Goal: Task Accomplishment & Management: Complete application form

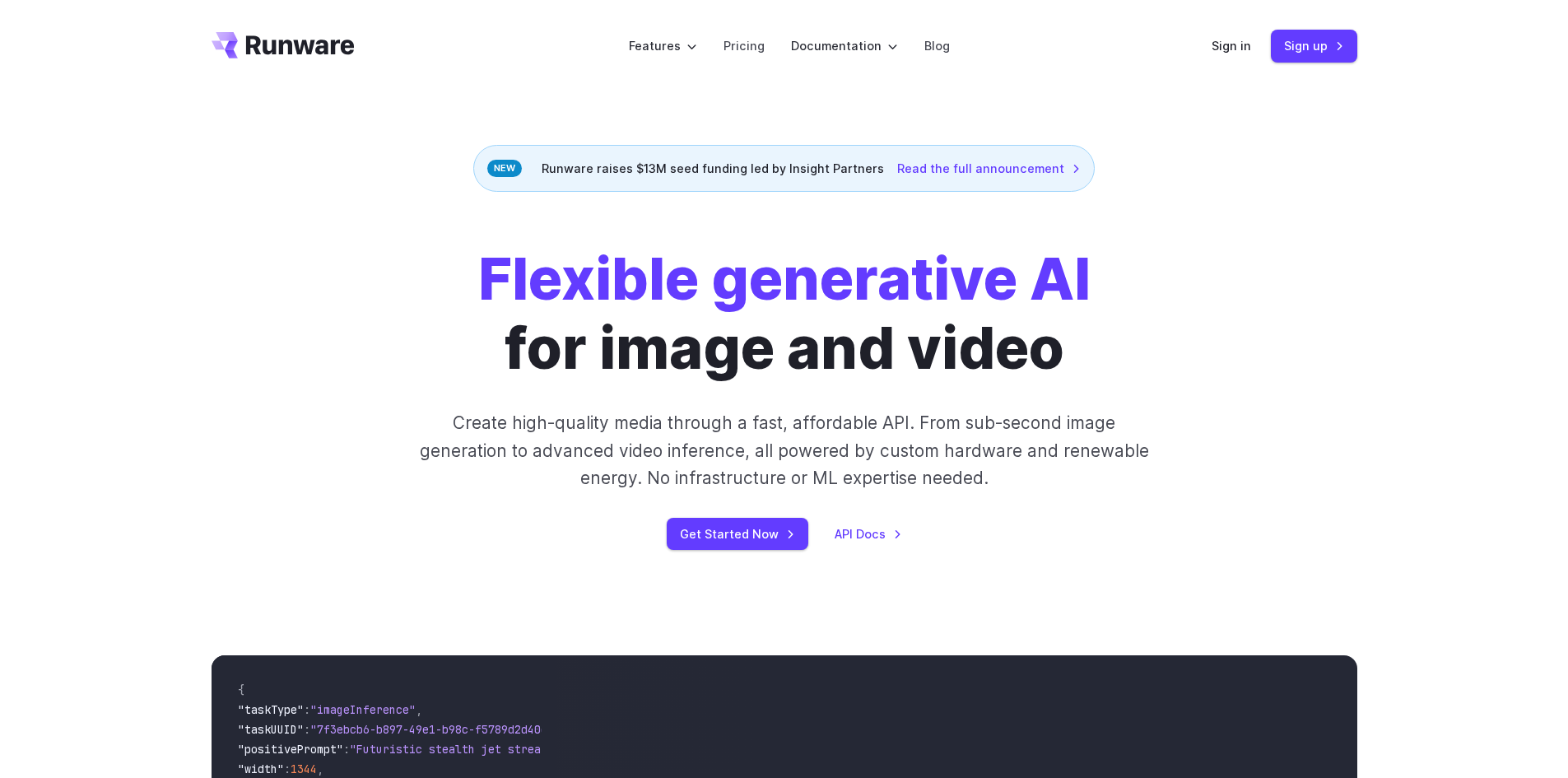
click at [739, 555] on div "Flexible generative AI for image and video Create high-quality media through a …" at bounding box center [784, 397] width 1568 height 410
click at [741, 535] on link "Get Started Now" at bounding box center [737, 533] width 142 height 32
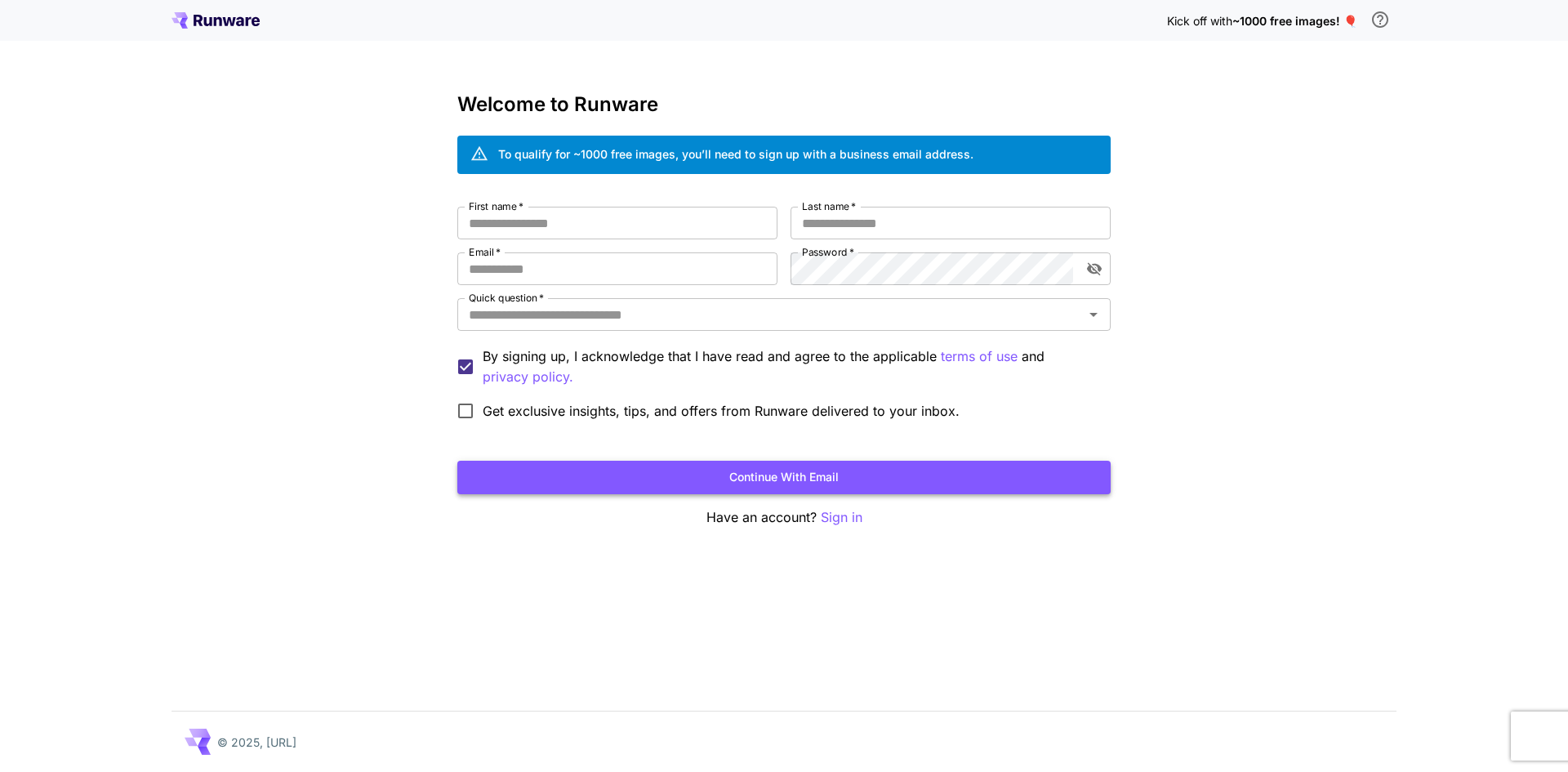
click at [831, 478] on button "Continue with email" at bounding box center [784, 477] width 653 height 34
click at [624, 196] on div "Welcome to Runware To qualify for ~1000 free images, you’ll need to sign up wit…" at bounding box center [784, 309] width 653 height 434
click at [844, 515] on p "Sign in" at bounding box center [841, 516] width 41 height 20
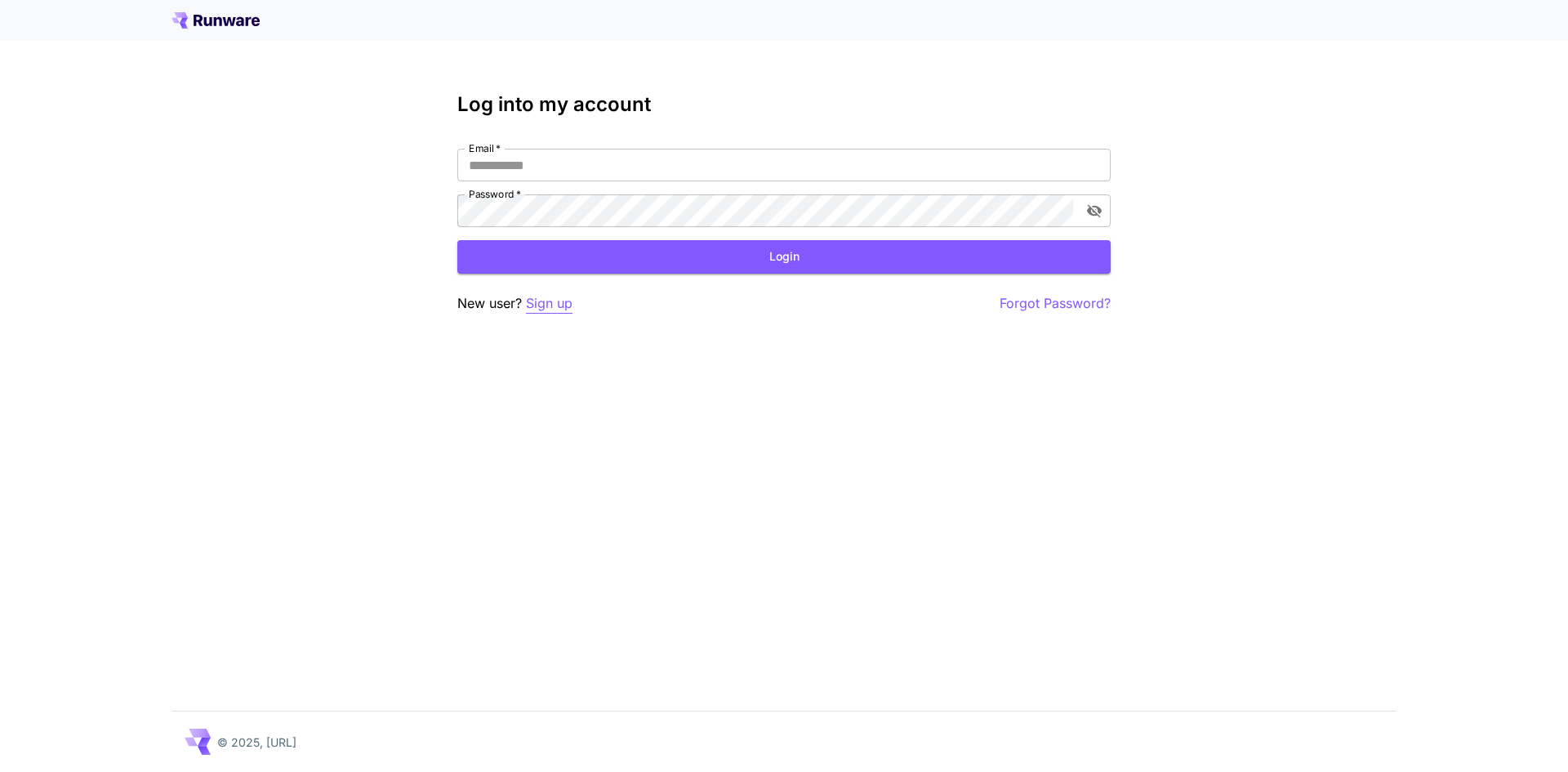
click at [545, 305] on p "Sign up" at bounding box center [549, 303] width 47 height 20
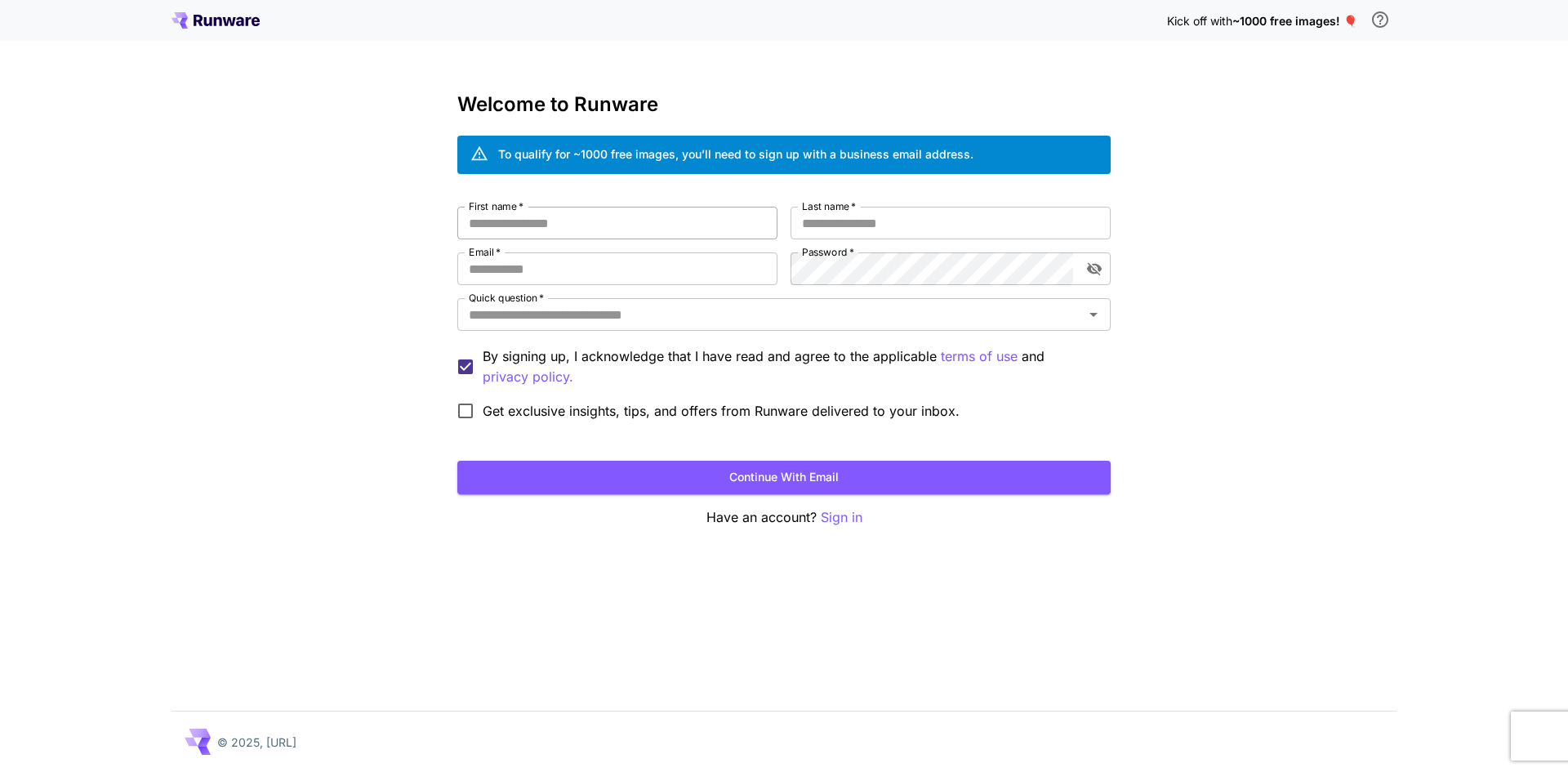
click at [674, 231] on input "First name   *" at bounding box center [617, 223] width 320 height 33
type input "******"
click at [814, 219] on input "Last name   *" at bounding box center [950, 223] width 320 height 33
type input "*****"
click at [633, 271] on input "Email   *" at bounding box center [617, 268] width 320 height 33
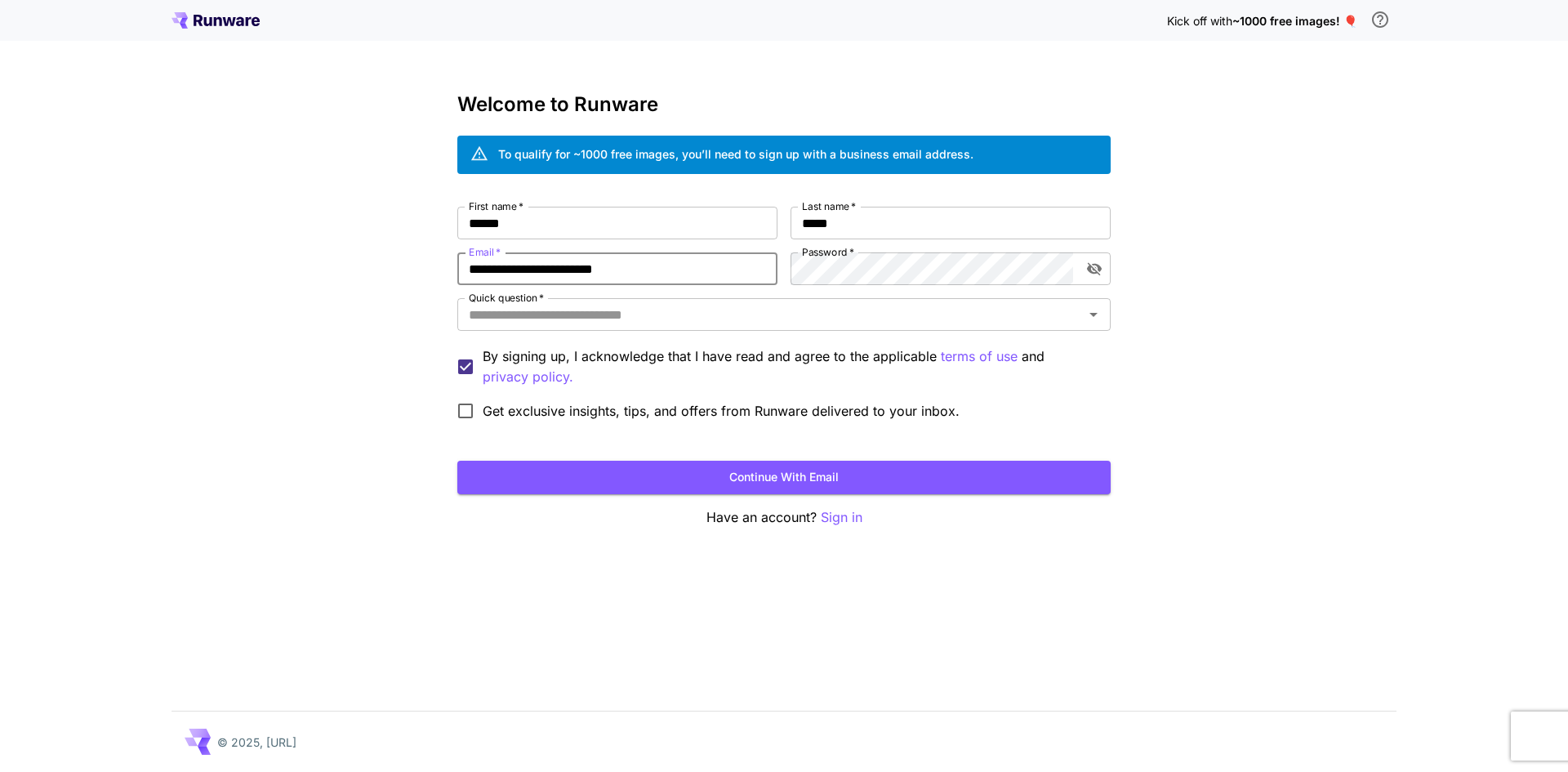
type input "**********"
click at [1087, 275] on icon "toggle password visibility" at bounding box center [1094, 268] width 16 height 16
click at [498, 409] on span "Get exclusive insights, tips, and offers from Runware delivered to your inbox." at bounding box center [721, 411] width 477 height 19
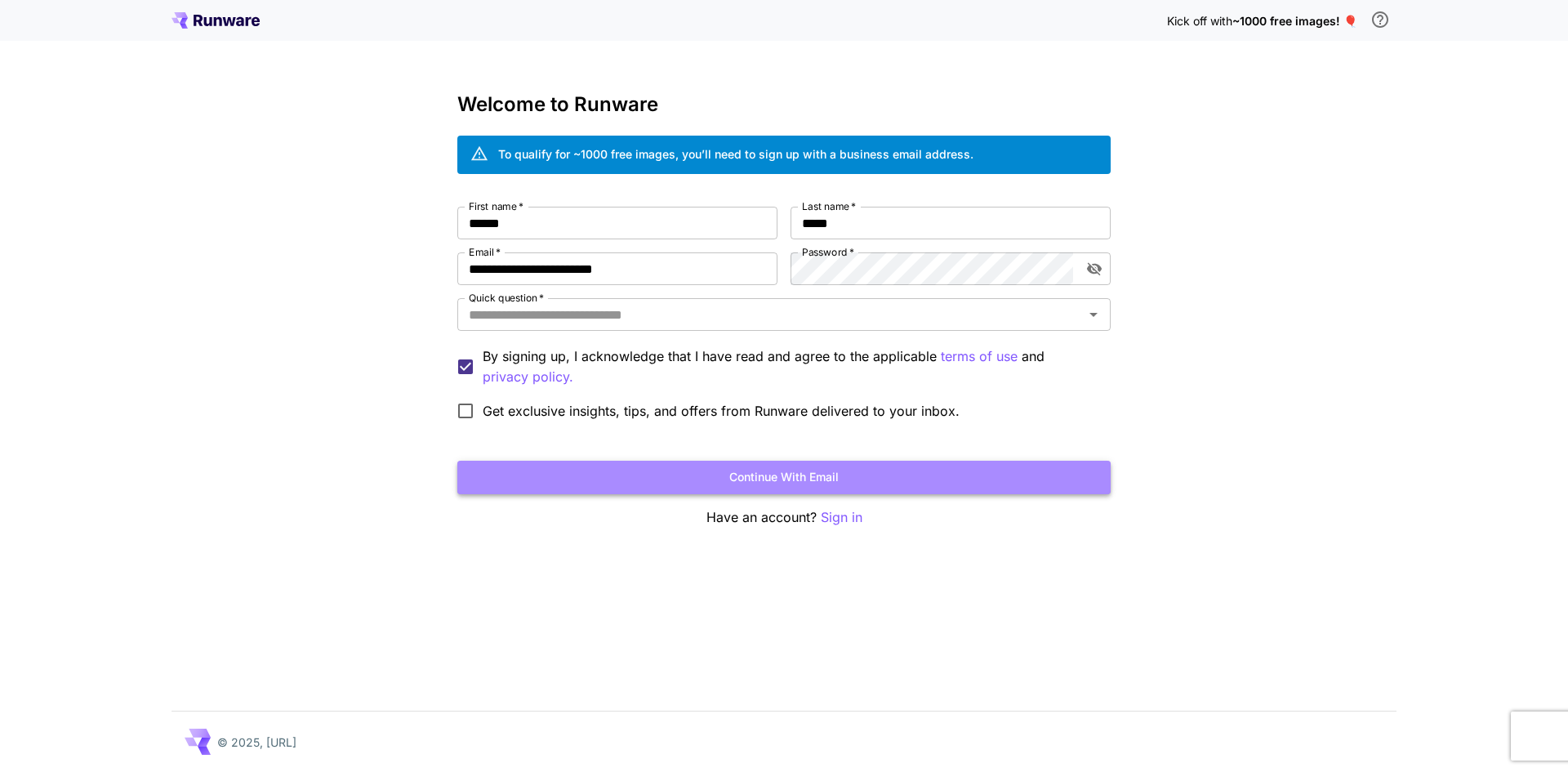
click at [595, 470] on button "Continue with email" at bounding box center [784, 477] width 653 height 34
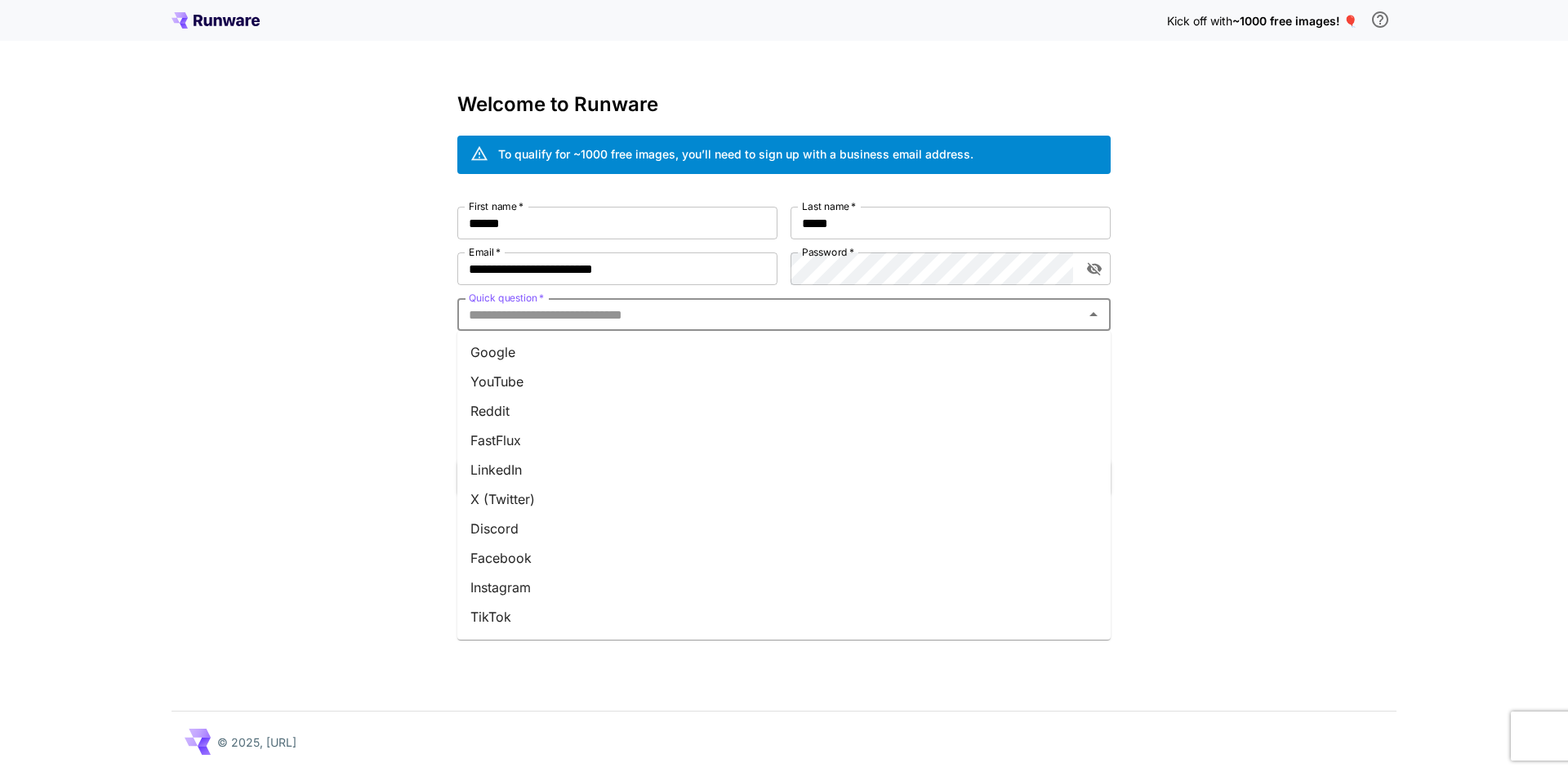
click at [583, 307] on input "Quick question   *" at bounding box center [770, 314] width 617 height 23
drag, startPoint x: 521, startPoint y: 360, endPoint x: 533, endPoint y: 378, distance: 21.6
click at [523, 363] on li "Google" at bounding box center [784, 352] width 653 height 30
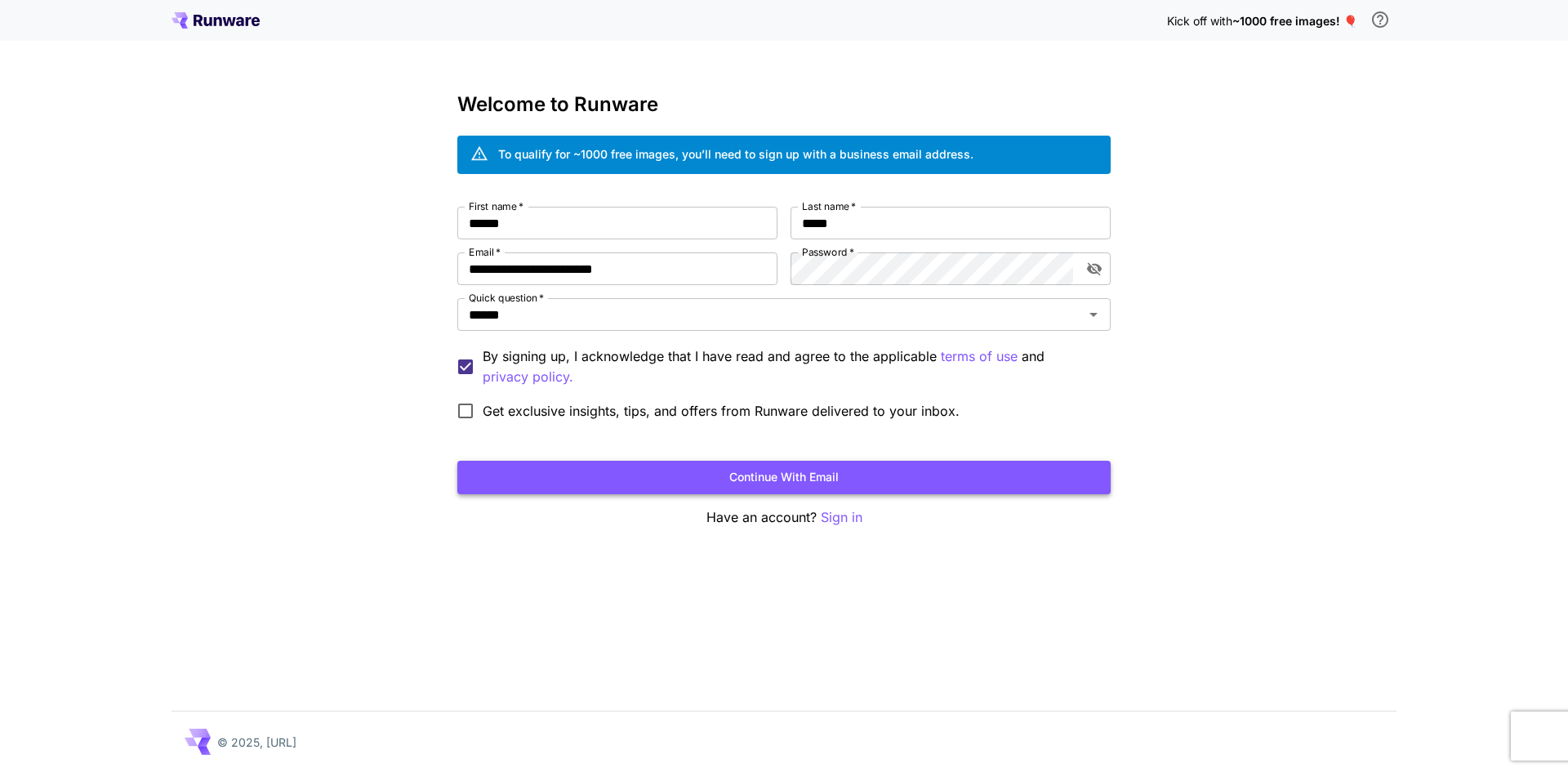
click at [594, 467] on button "Continue with email" at bounding box center [784, 477] width 653 height 34
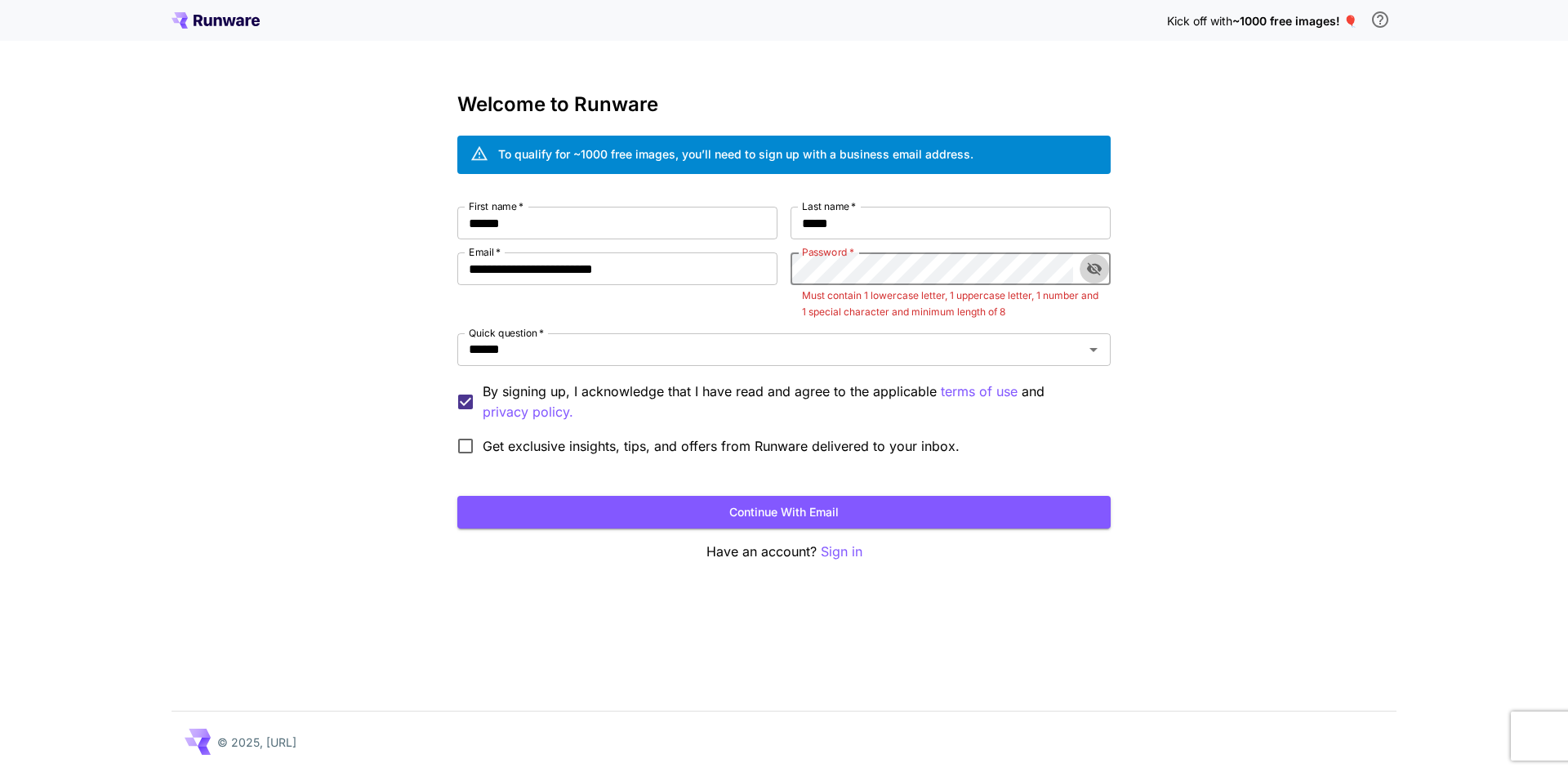
click at [1093, 273] on icon "toggle password visibility" at bounding box center [1094, 269] width 14 height 13
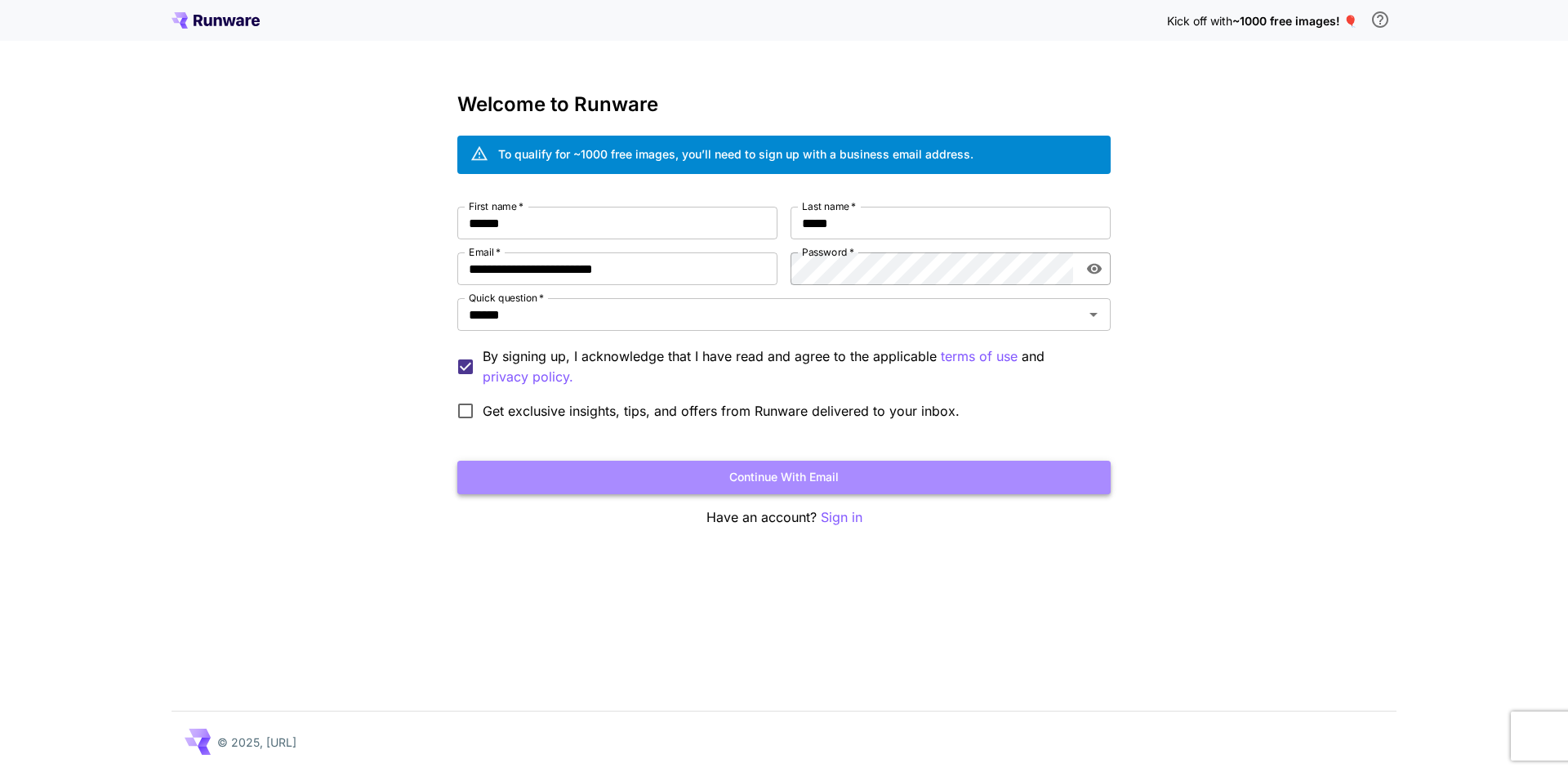
click at [911, 479] on button "Continue with email" at bounding box center [784, 477] width 653 height 34
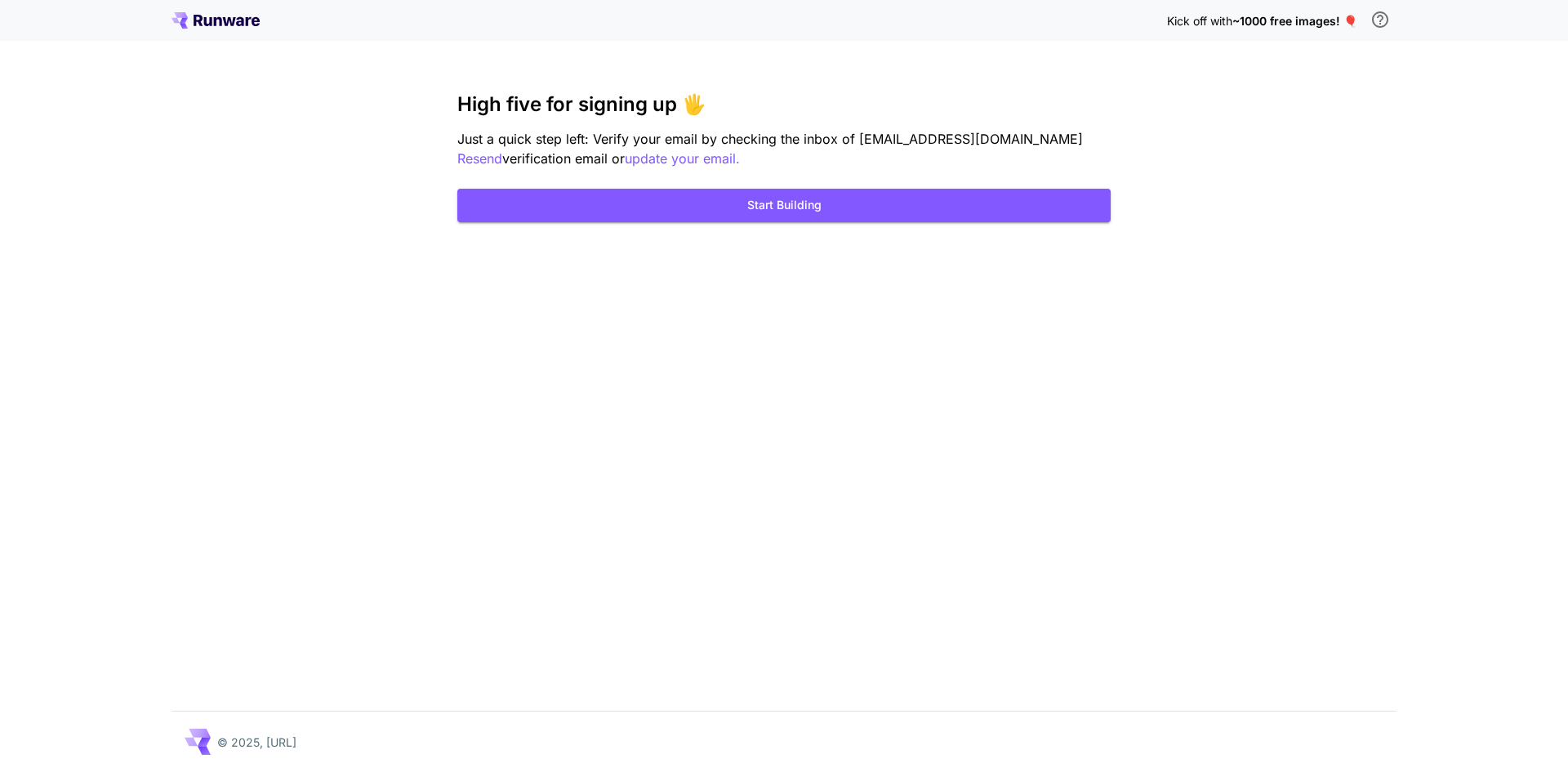
click at [1123, 224] on div "Kick off with ~1000 free images! 🎈 High five for signing up 🖐️ Just a quick ste…" at bounding box center [784, 386] width 1568 height 772
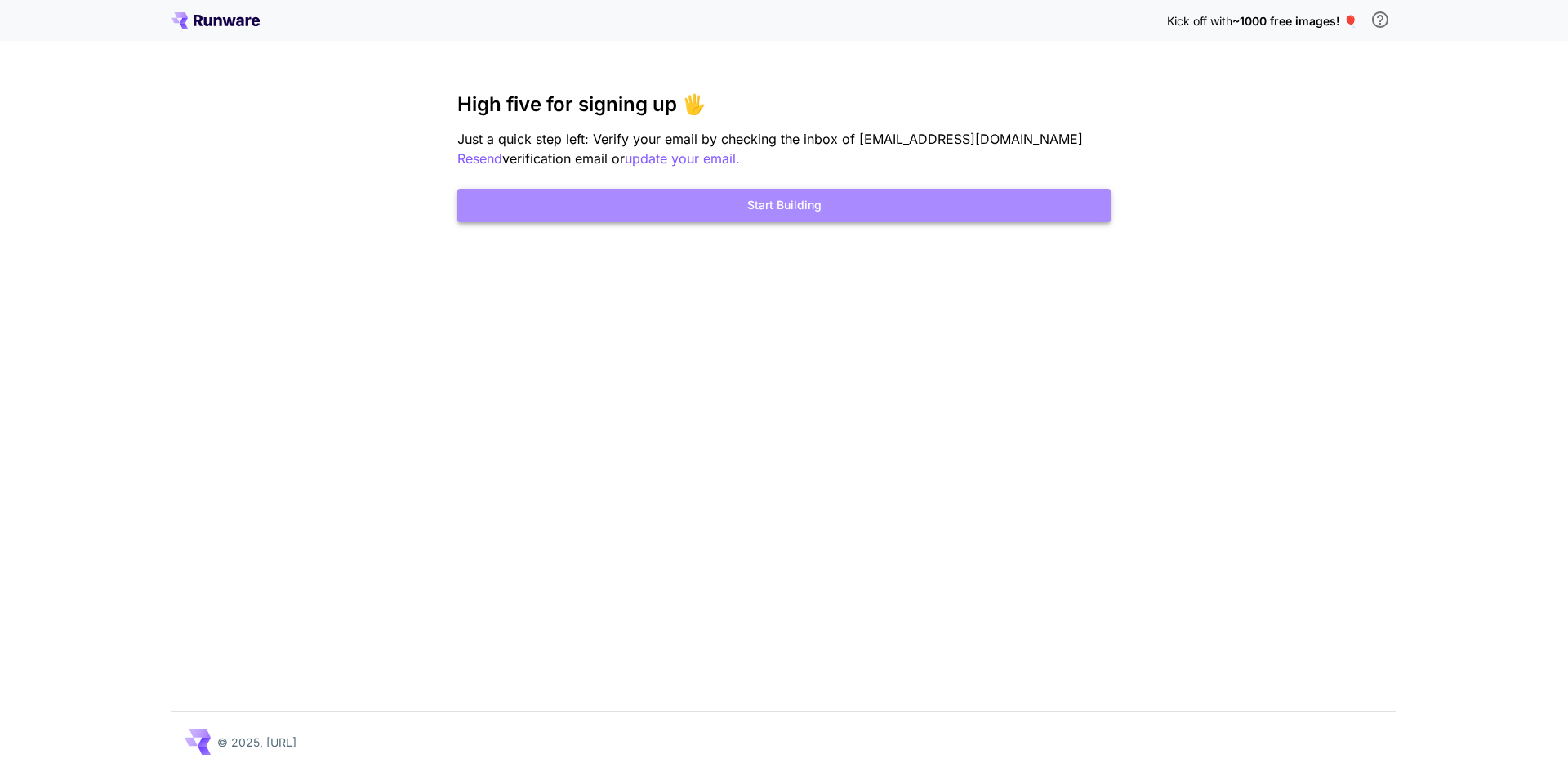
click at [924, 214] on button "Start Building" at bounding box center [784, 205] width 653 height 34
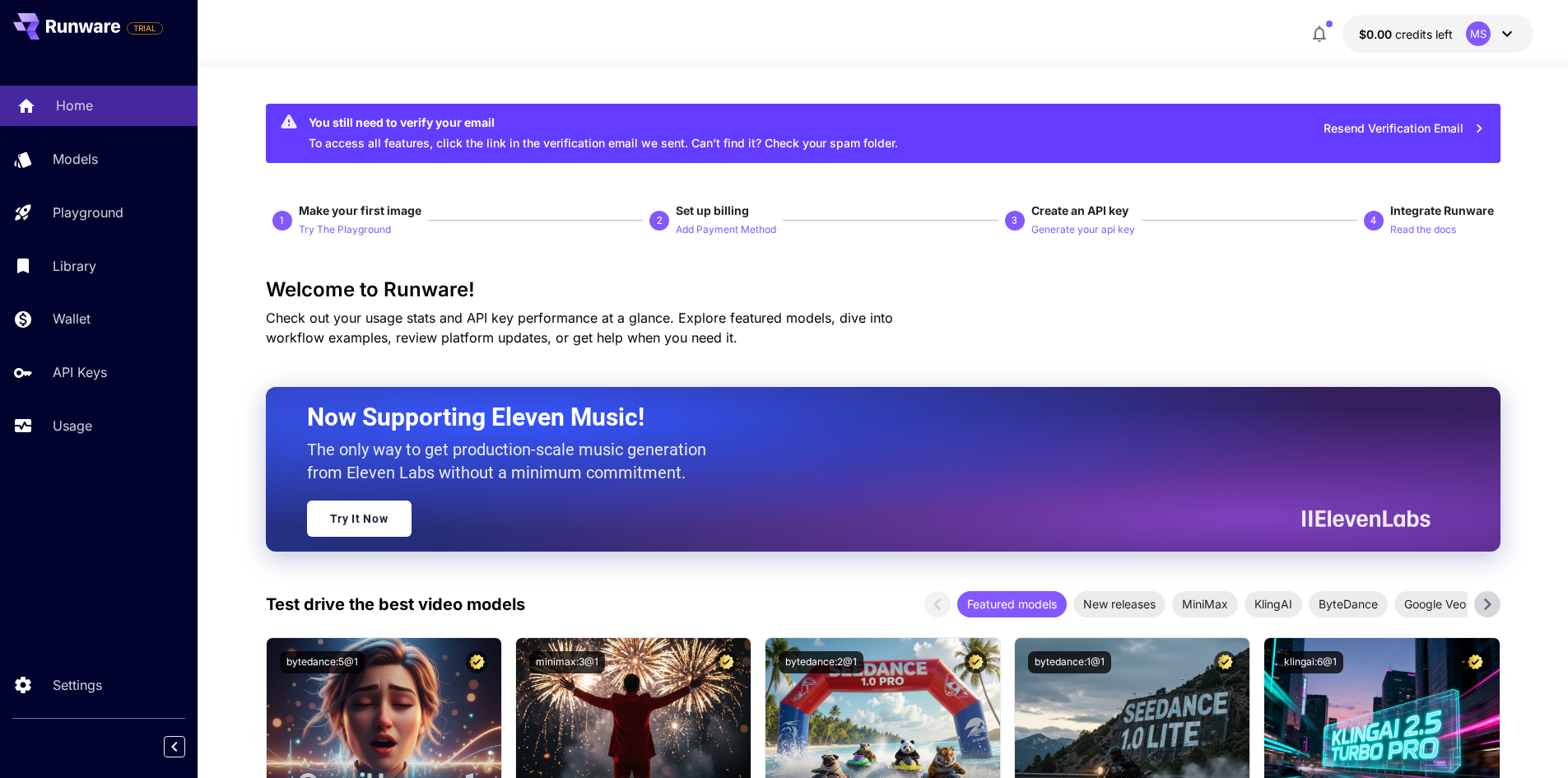
click at [100, 116] on link "Home" at bounding box center [98, 106] width 198 height 41
click at [101, 136] on div "Home Models Playground Library Wallet API Keys Usage" at bounding box center [98, 265] width 198 height 360
click at [62, 180] on div "Home Models Playground Library Wallet API Keys Usage" at bounding box center [98, 265] width 198 height 360
click at [60, 156] on p "Models" at bounding box center [78, 158] width 45 height 19
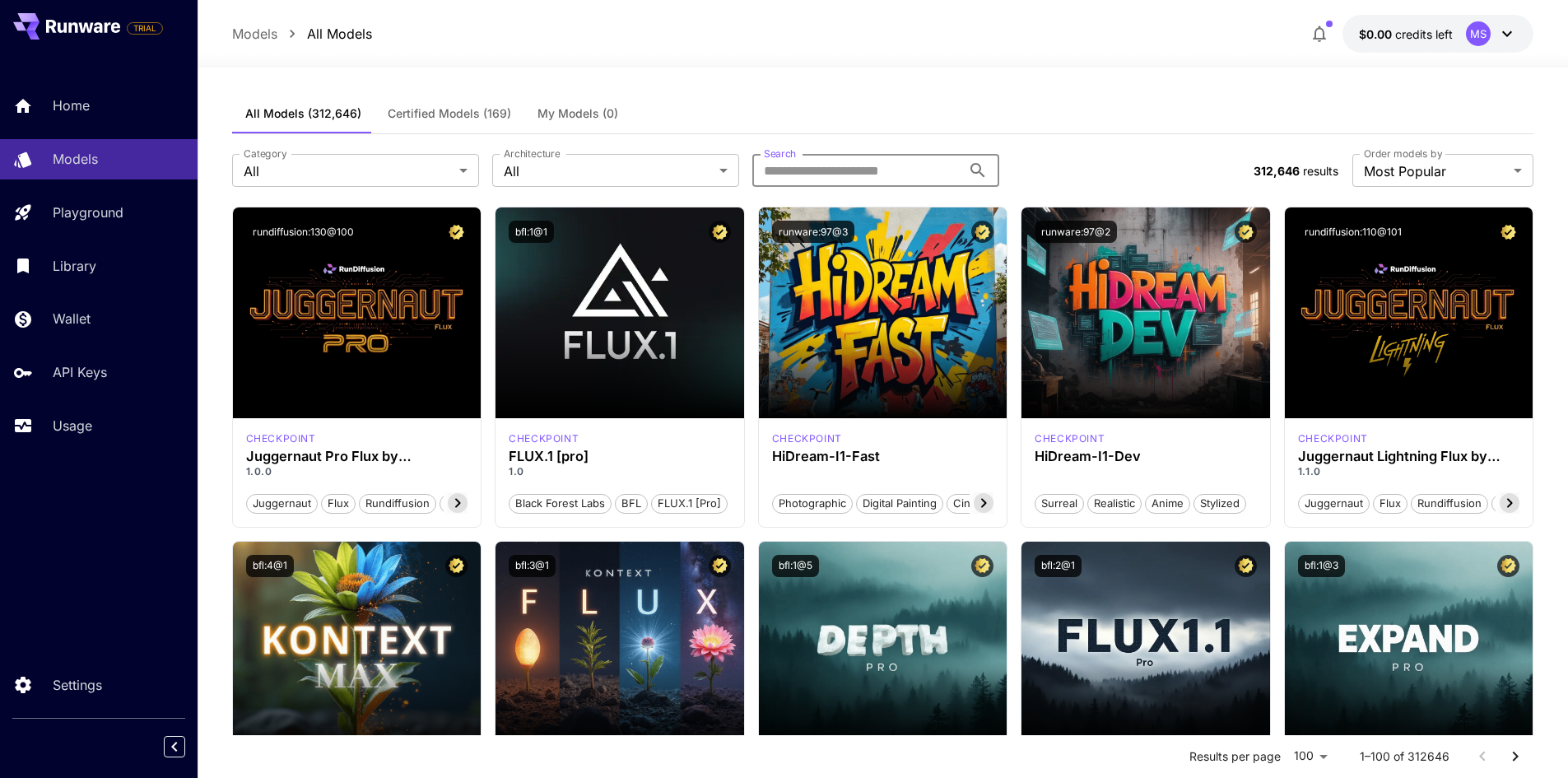
click at [940, 163] on input "Search" at bounding box center [856, 170] width 210 height 33
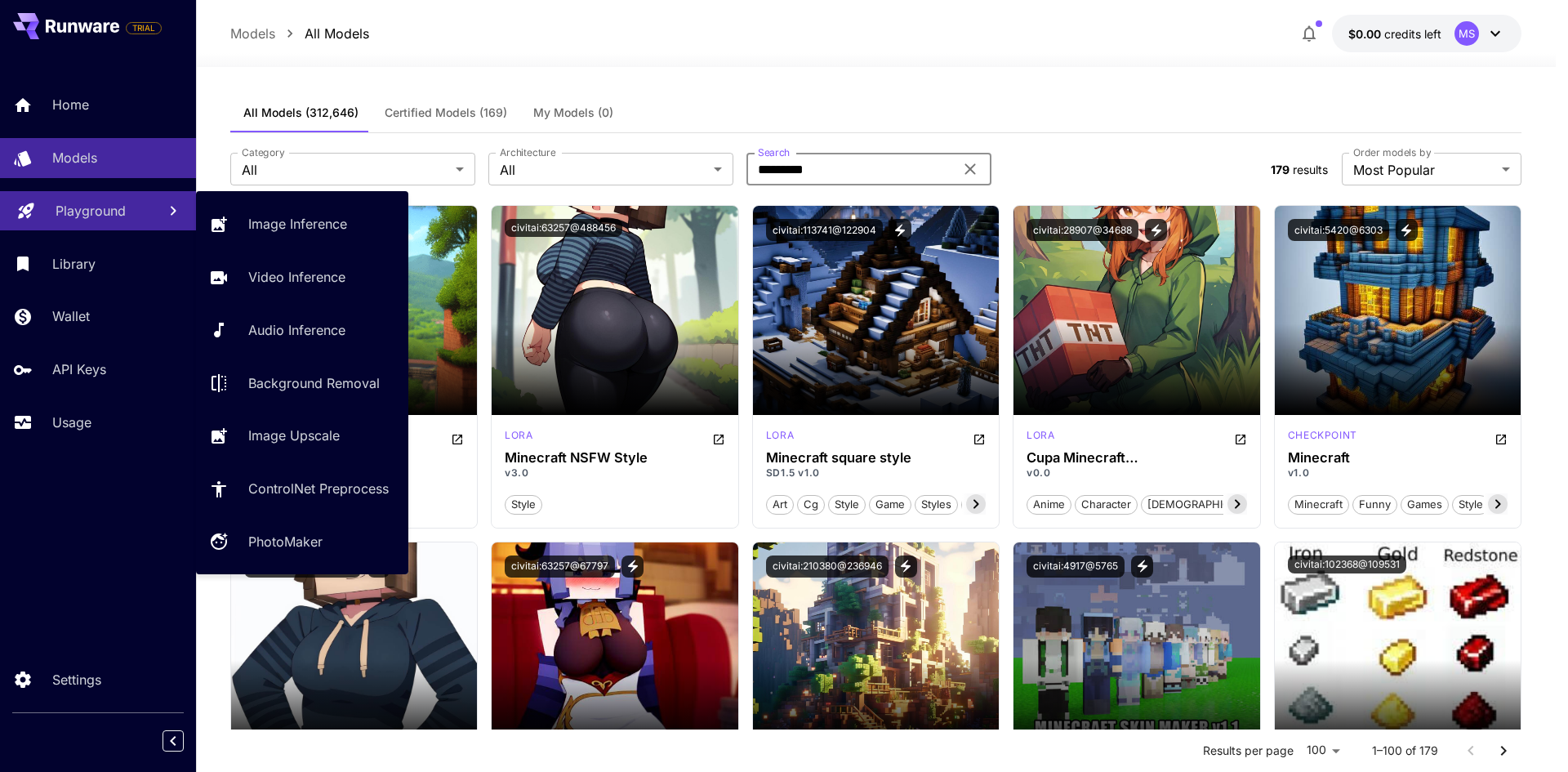
type input "*********"
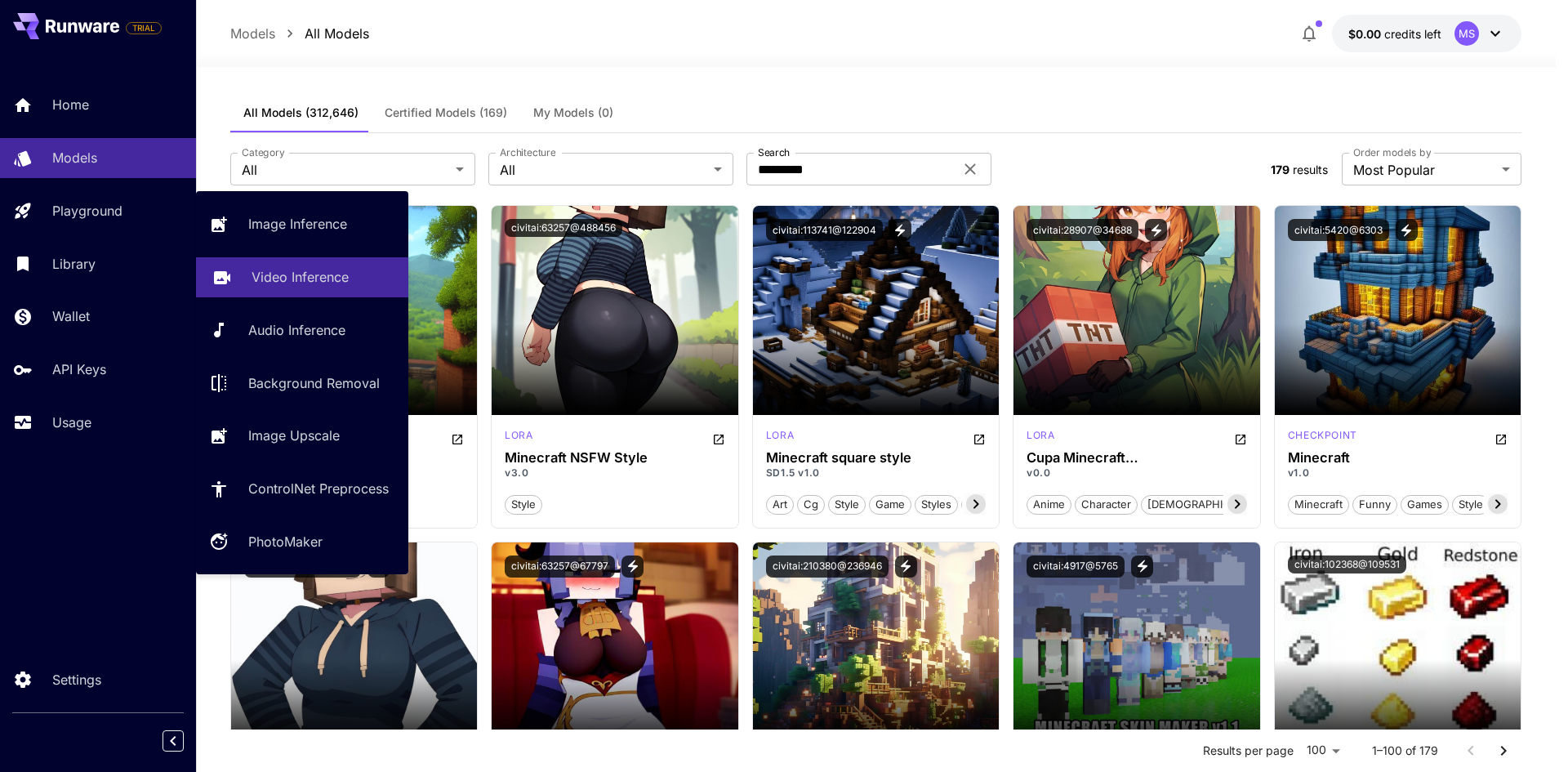
drag, startPoint x: 113, startPoint y: 219, endPoint x: 120, endPoint y: 276, distance: 57.4
click at [113, 220] on link "Playground" at bounding box center [98, 211] width 196 height 40
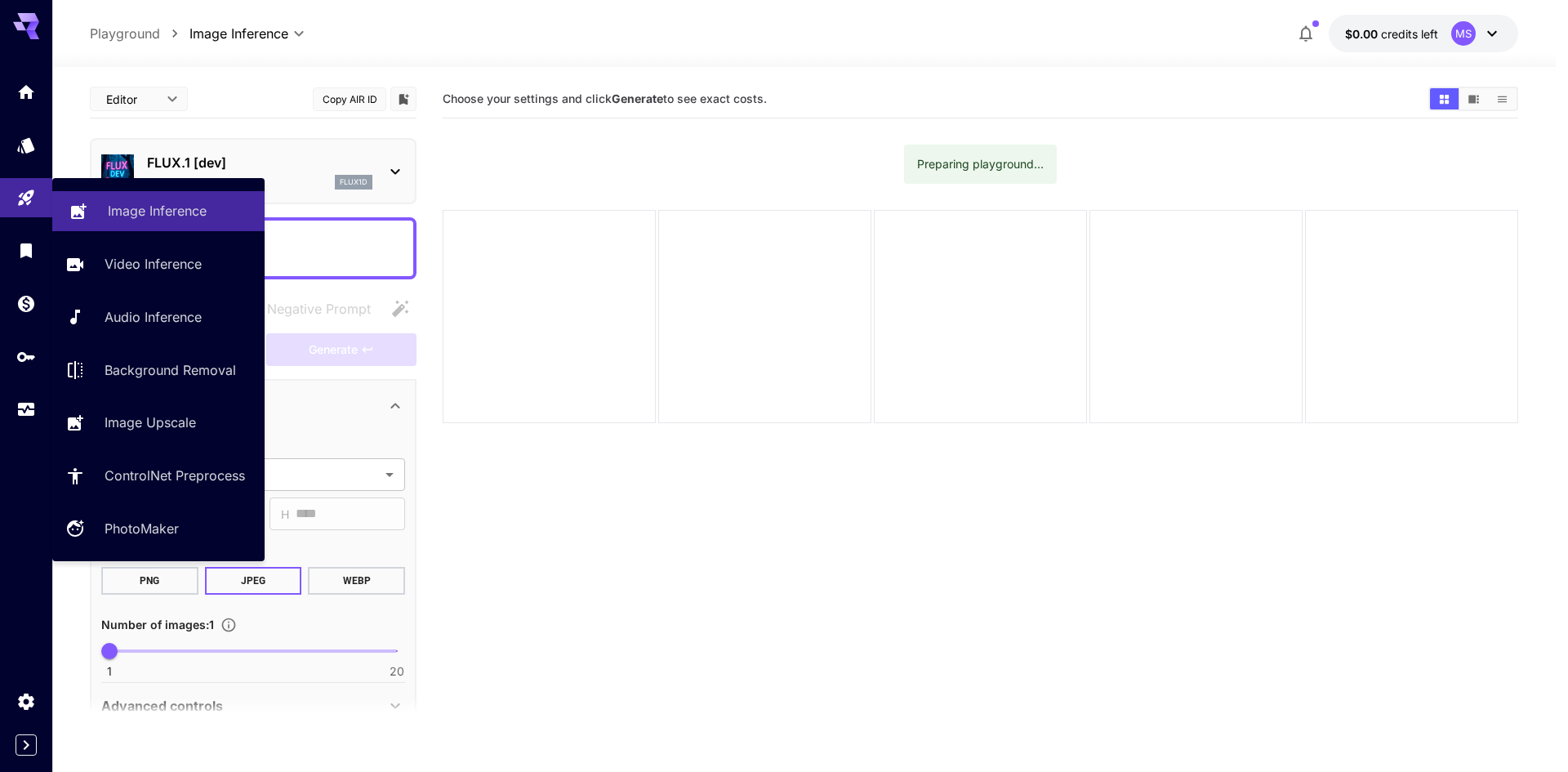
click at [190, 208] on p "Image Inference" at bounding box center [157, 211] width 99 height 19
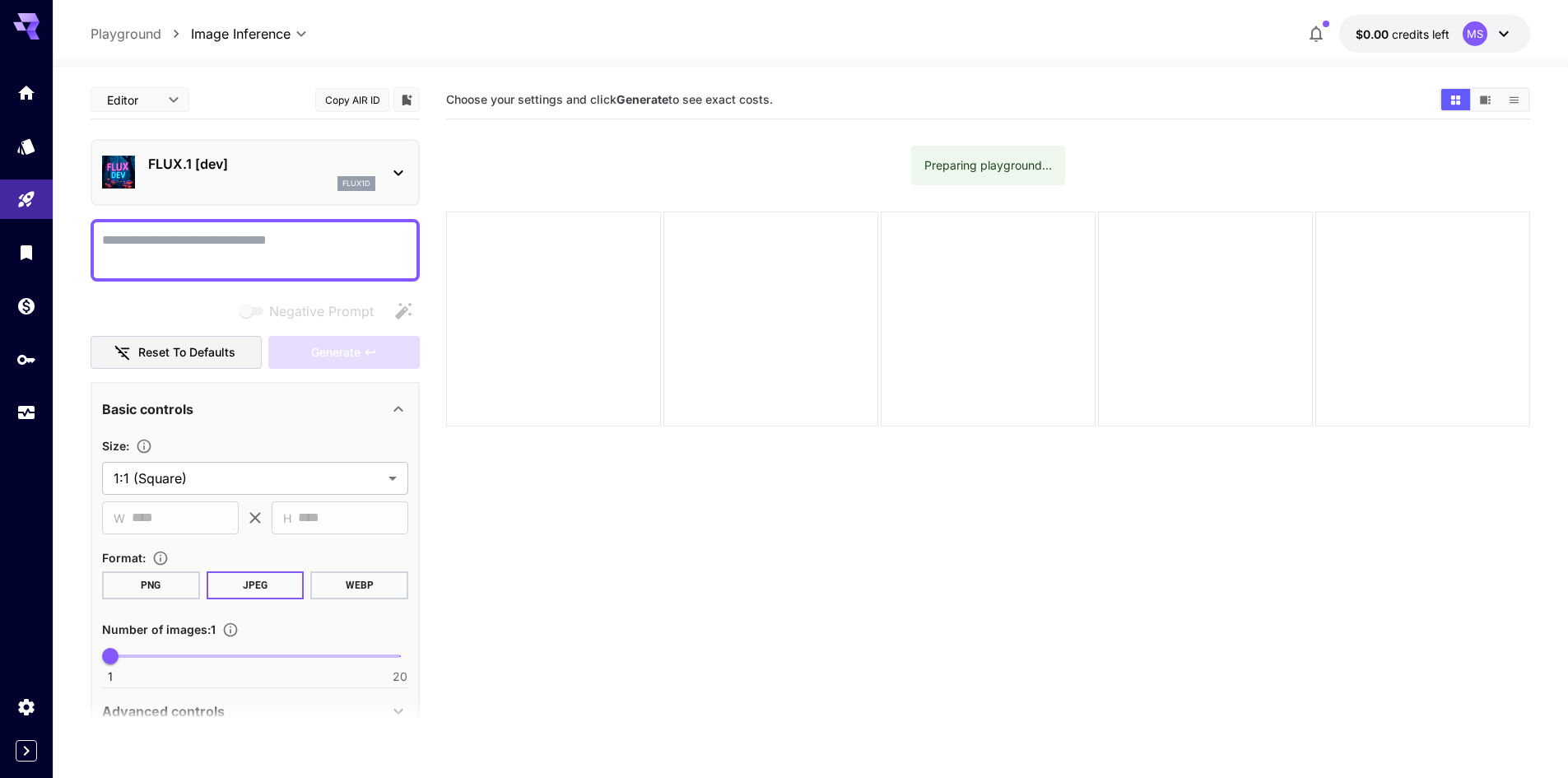
click at [310, 235] on textarea "Negative Prompt" at bounding box center [255, 250] width 306 height 40
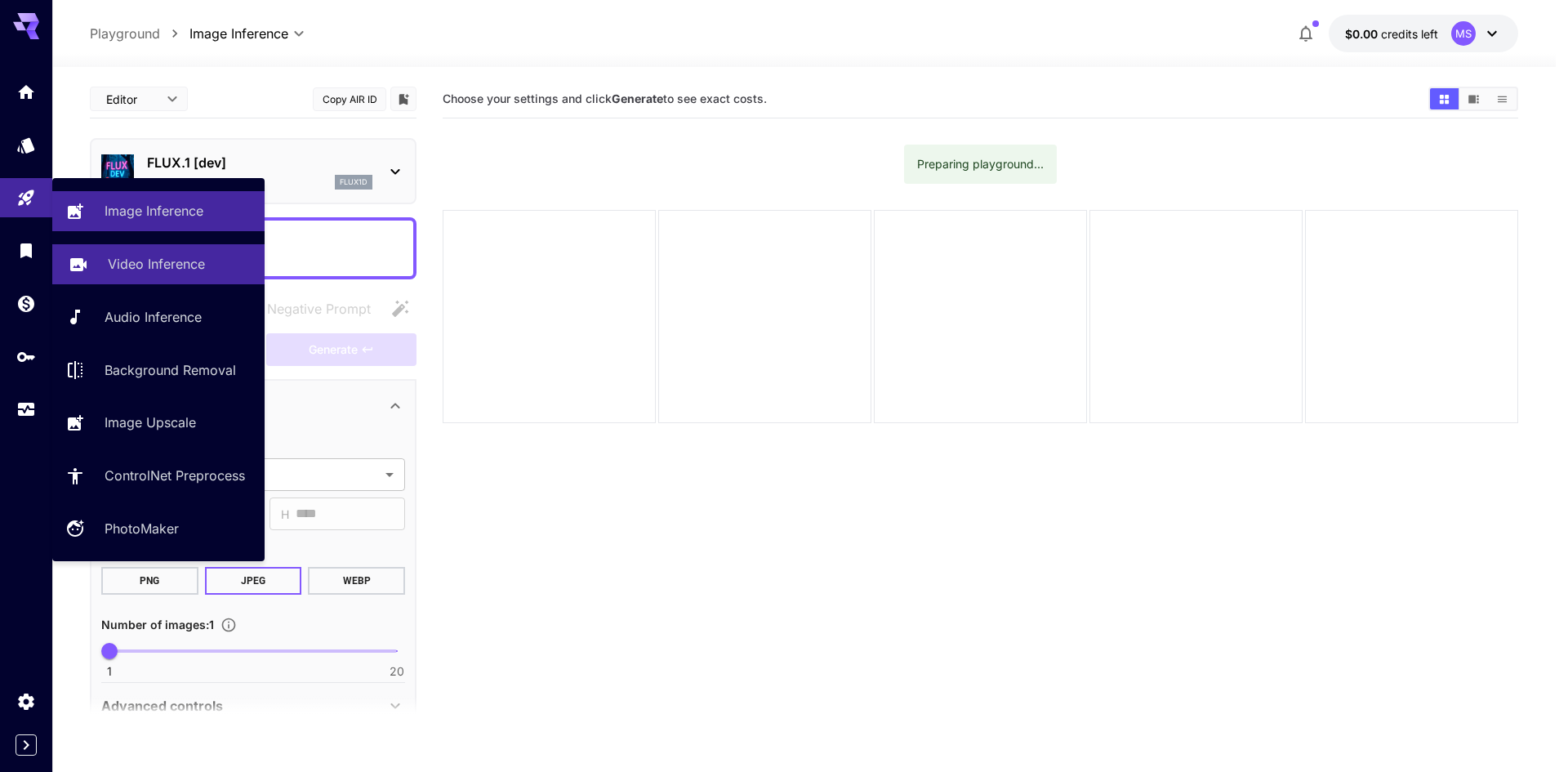
click at [132, 257] on p "Video Inference" at bounding box center [156, 263] width 97 height 19
type input "**********"
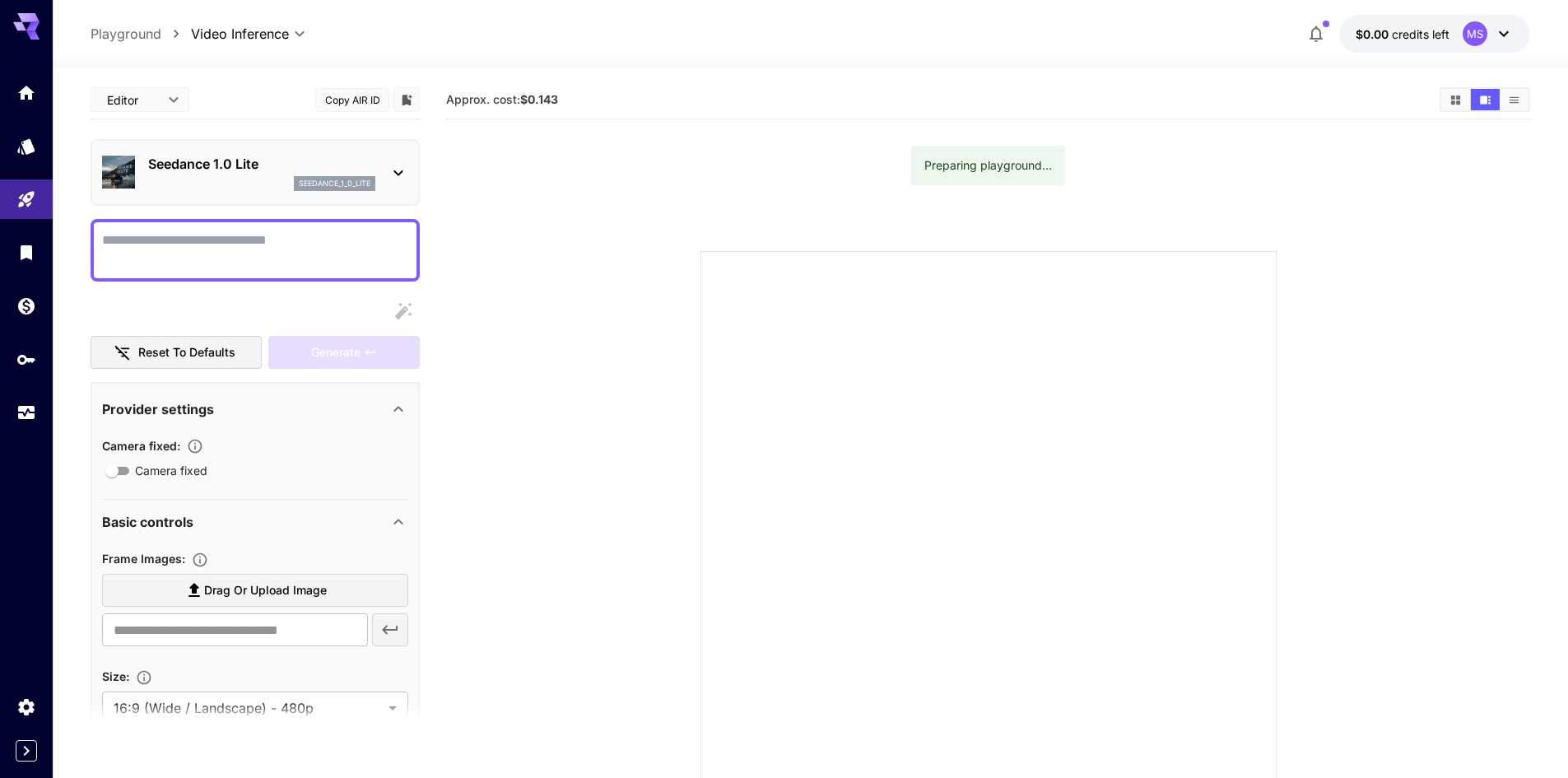
click at [307, 240] on textarea "Camera fixed" at bounding box center [255, 250] width 306 height 40
click at [1403, 35] on span "credits left" at bounding box center [1420, 34] width 58 height 14
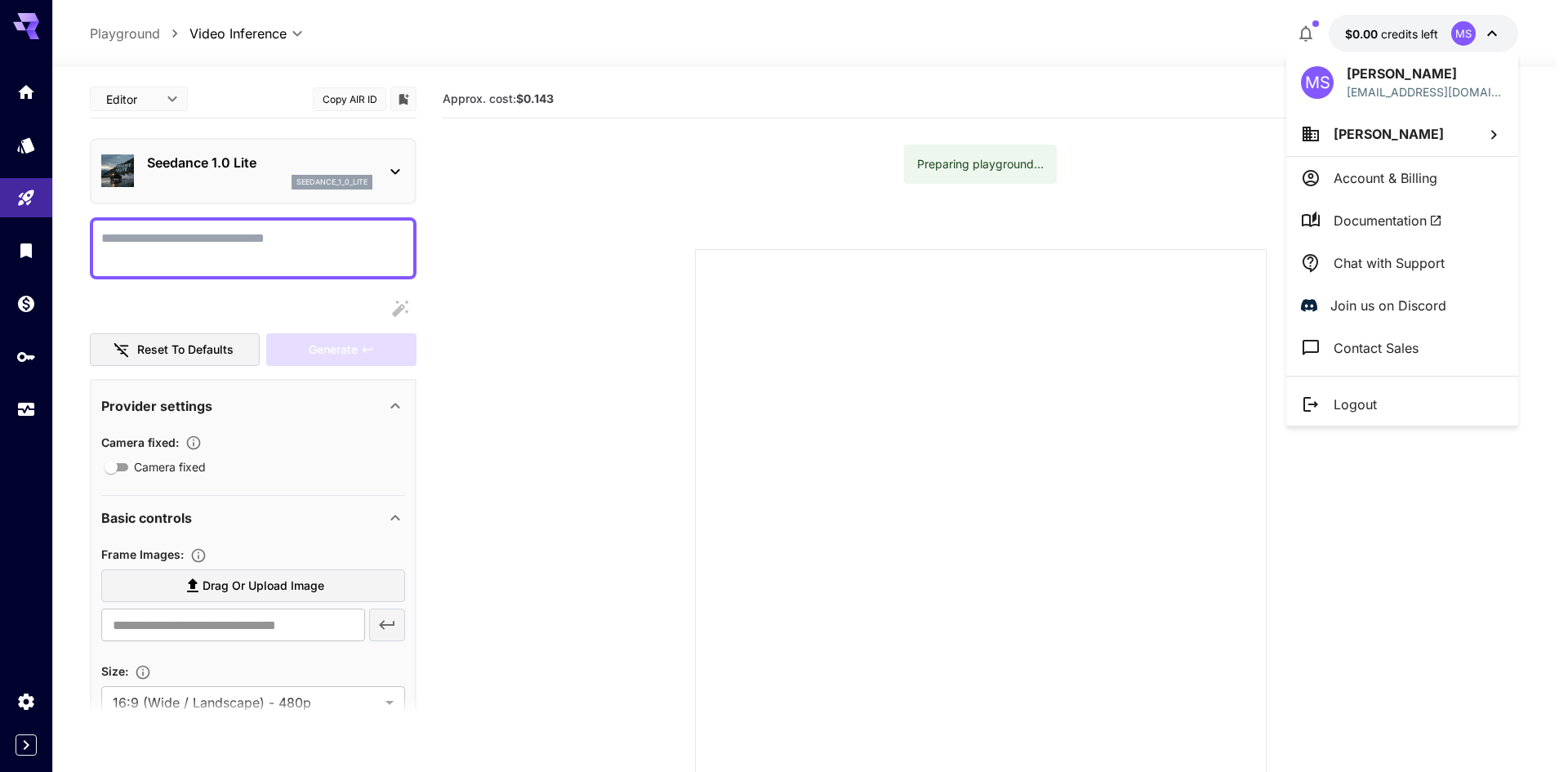
click at [1392, 34] on div at bounding box center [784, 386] width 1568 height 772
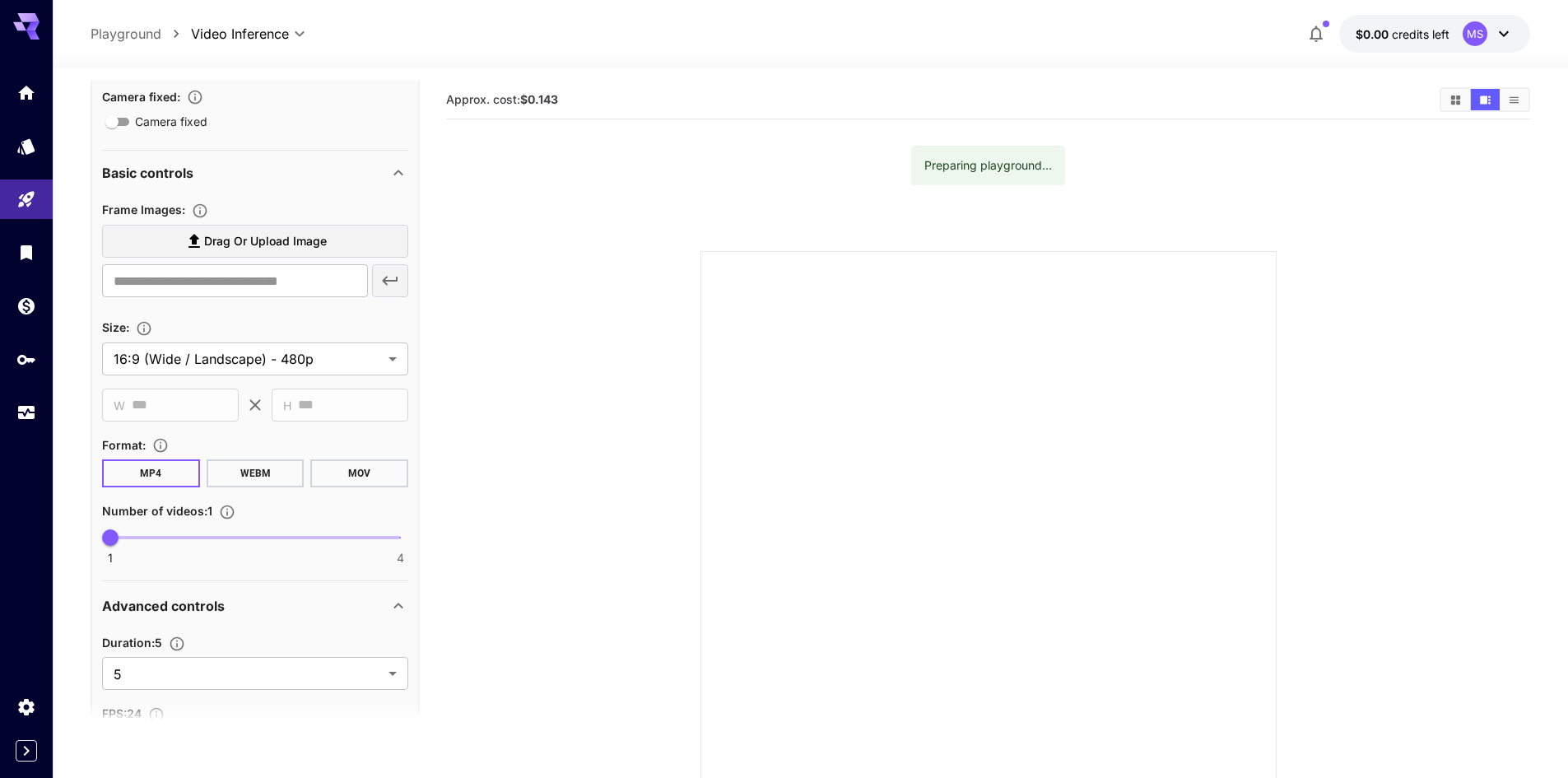
scroll to position [247, 0]
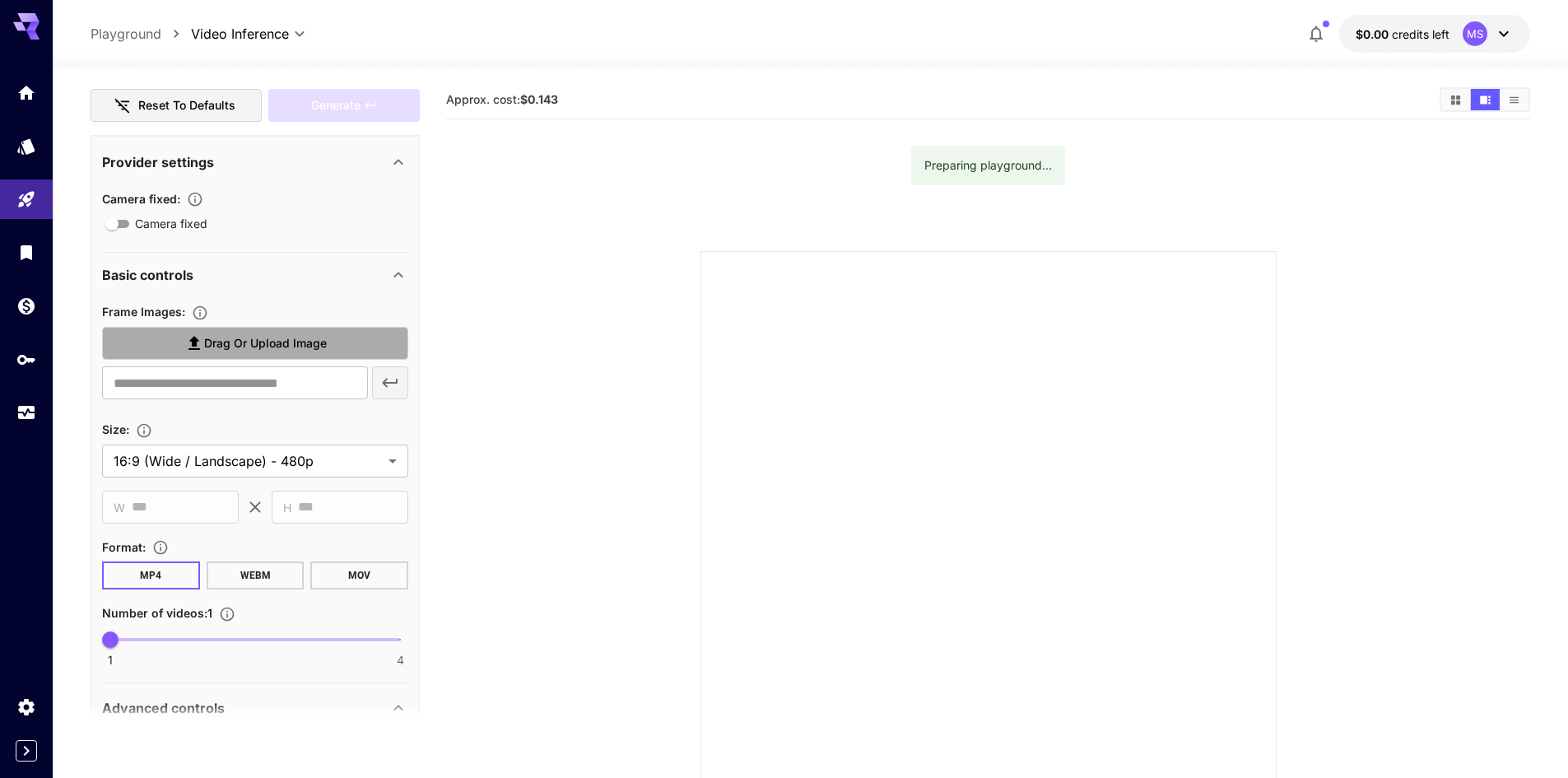
click at [293, 355] on label "Drag or upload image" at bounding box center [255, 343] width 306 height 34
click at [0, 0] on input "Drag or upload image" at bounding box center [0, 0] width 0 height 0
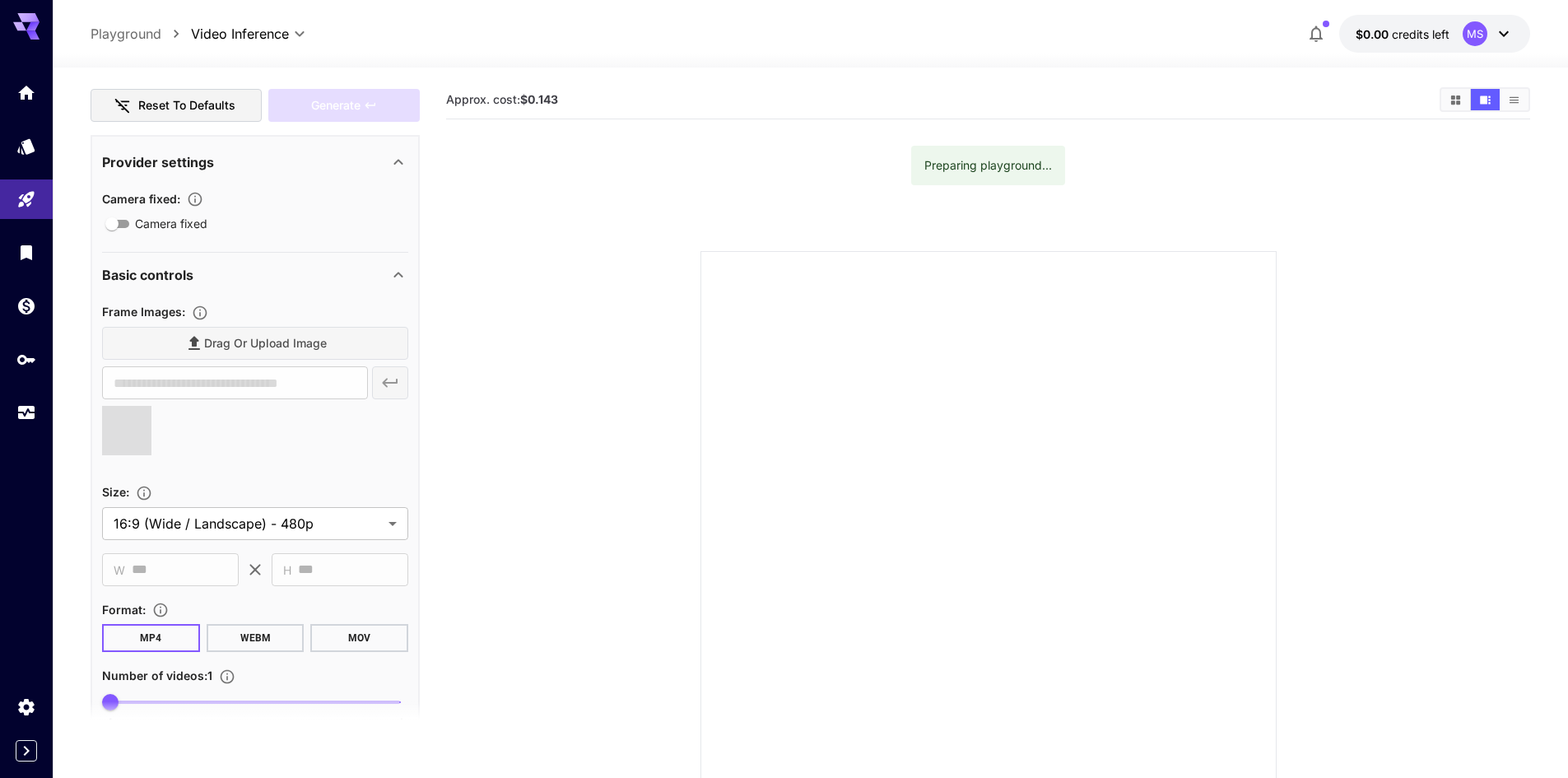
type input "**********"
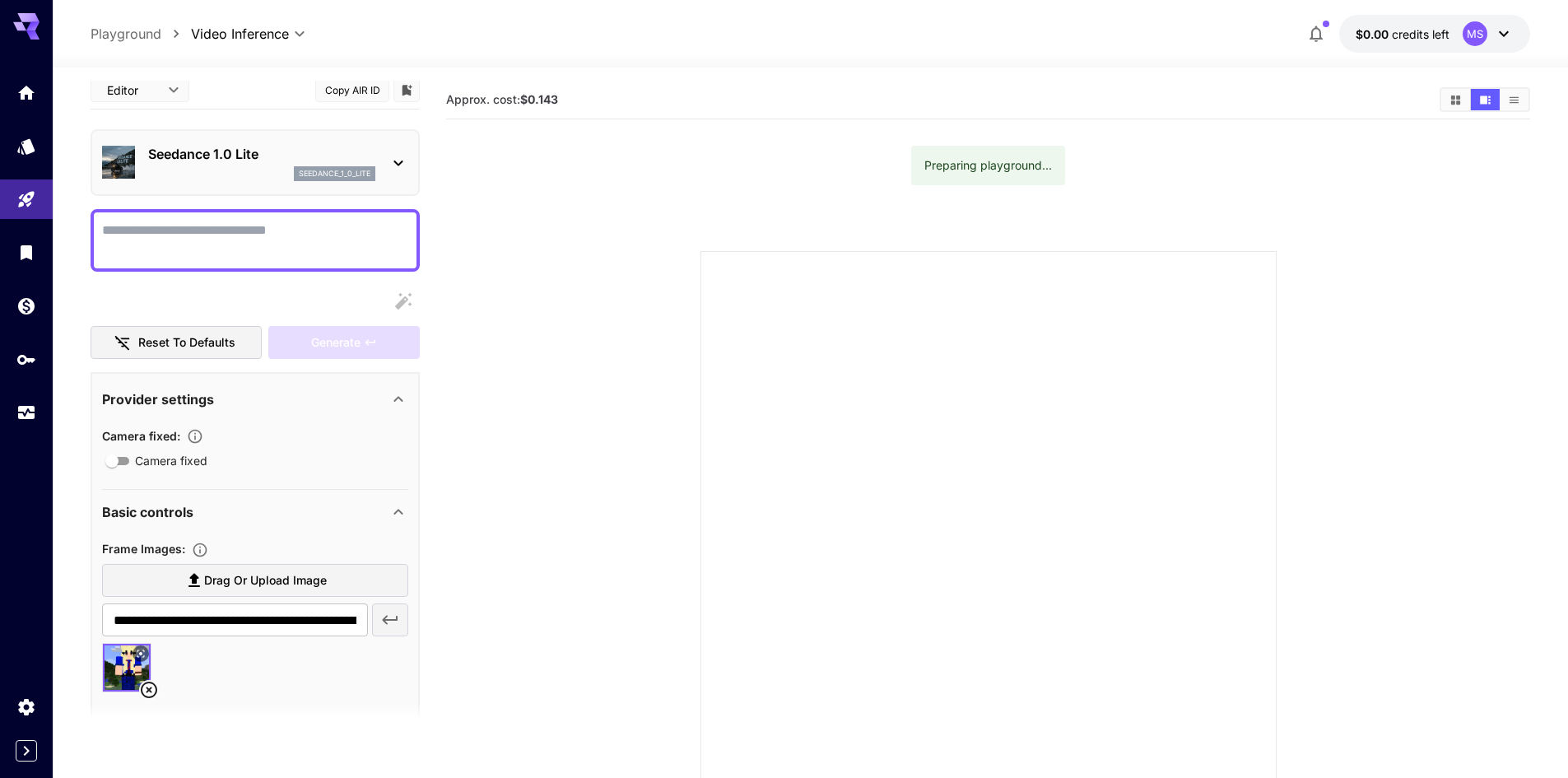
scroll to position [0, 0]
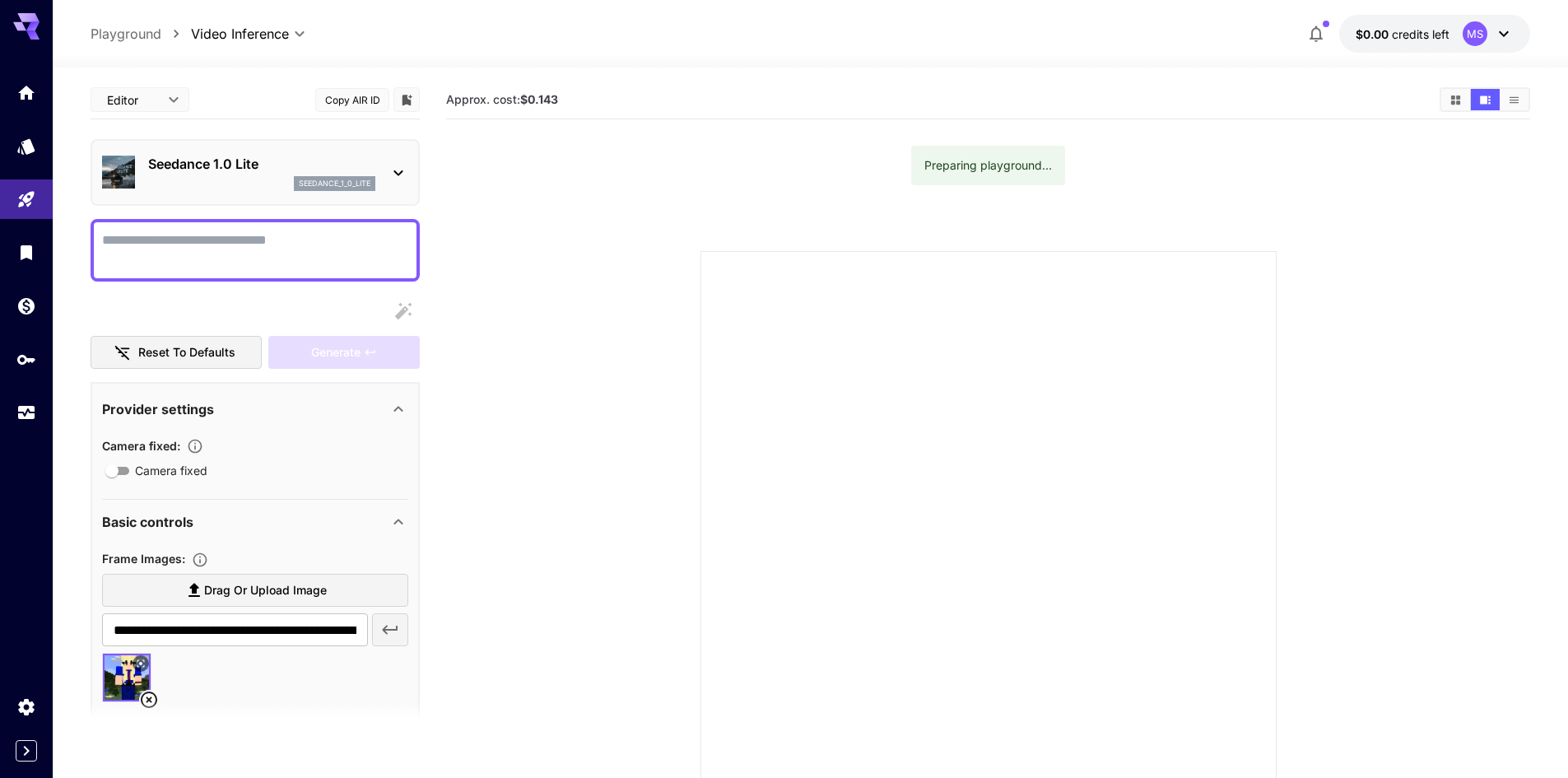
click at [242, 226] on div at bounding box center [255, 250] width 329 height 63
click at [252, 244] on textarea "Camera fixed" at bounding box center [255, 250] width 306 height 40
click at [382, 236] on textarea "Camera fixed" at bounding box center [255, 250] width 306 height 40
paste textarea "**********"
type textarea "**********"
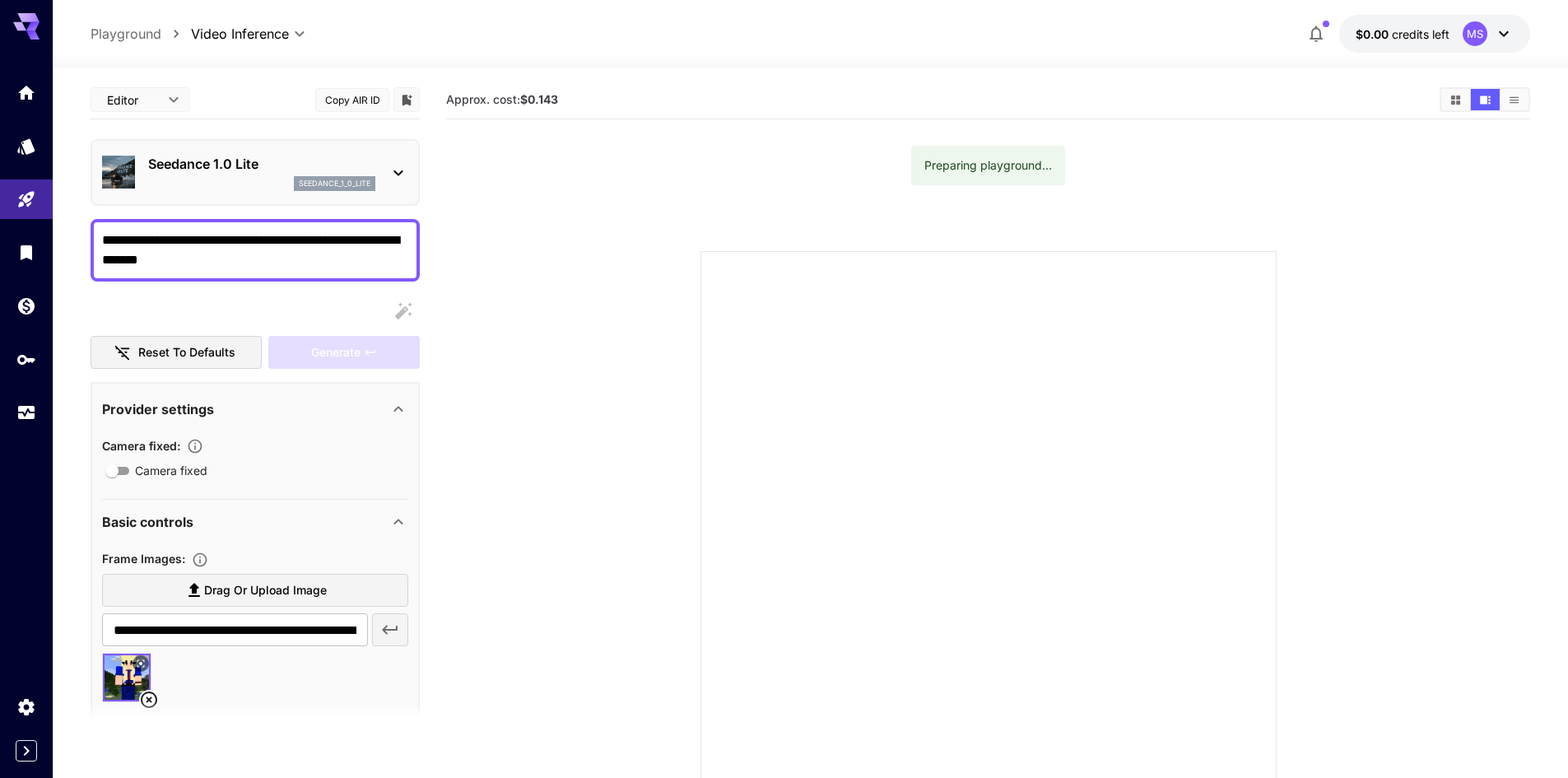
click at [493, 359] on section at bounding box center [988, 519] width 1084 height 616
click at [475, 379] on section at bounding box center [988, 519] width 1084 height 616
click at [366, 174] on div "Seedance 1.0 Lite seedance_1_0_lite" at bounding box center [261, 172] width 227 height 37
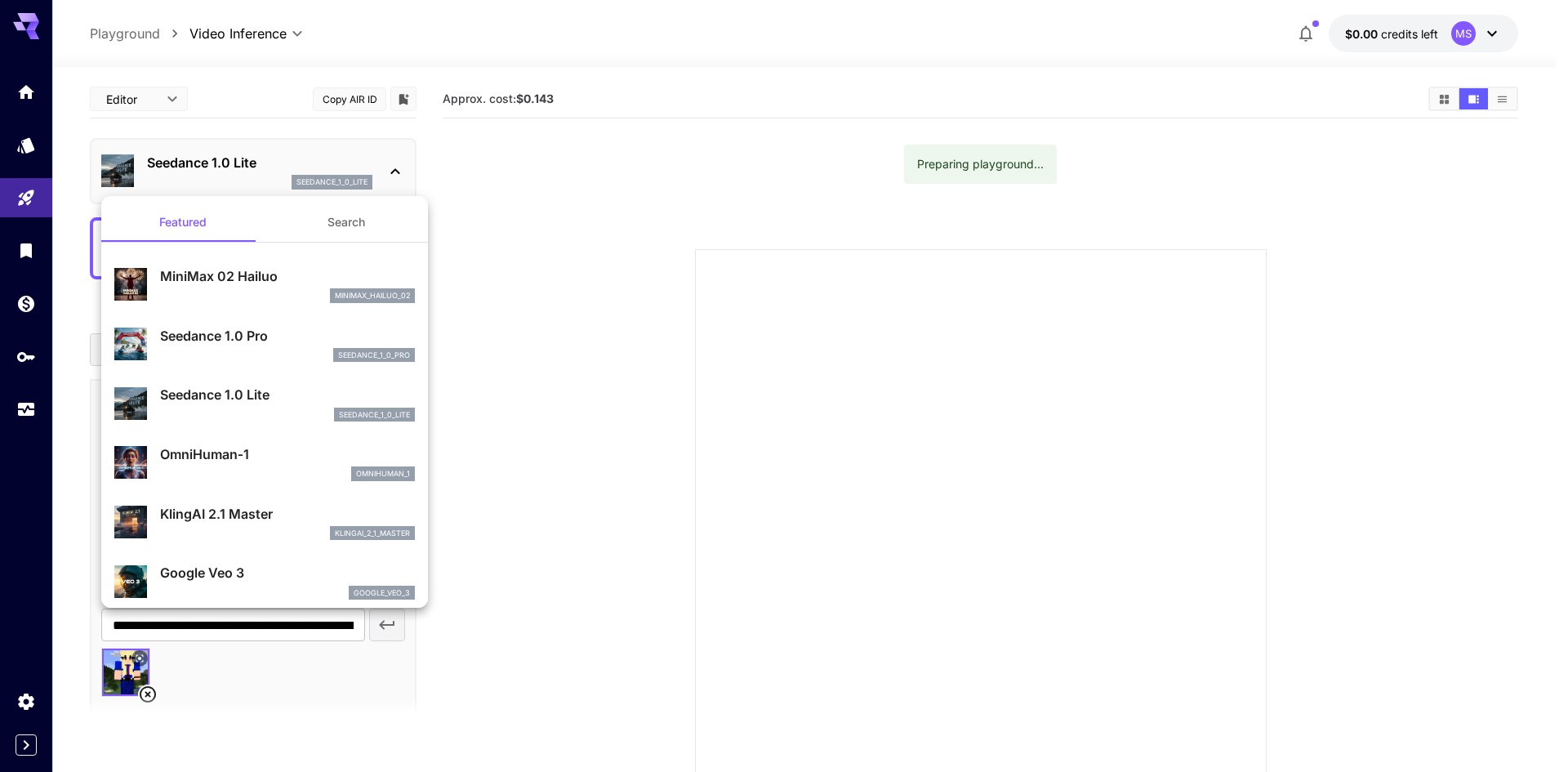
drag, startPoint x: 517, startPoint y: 246, endPoint x: 489, endPoint y: 263, distance: 32.8
click at [517, 246] on div at bounding box center [784, 386] width 1568 height 772
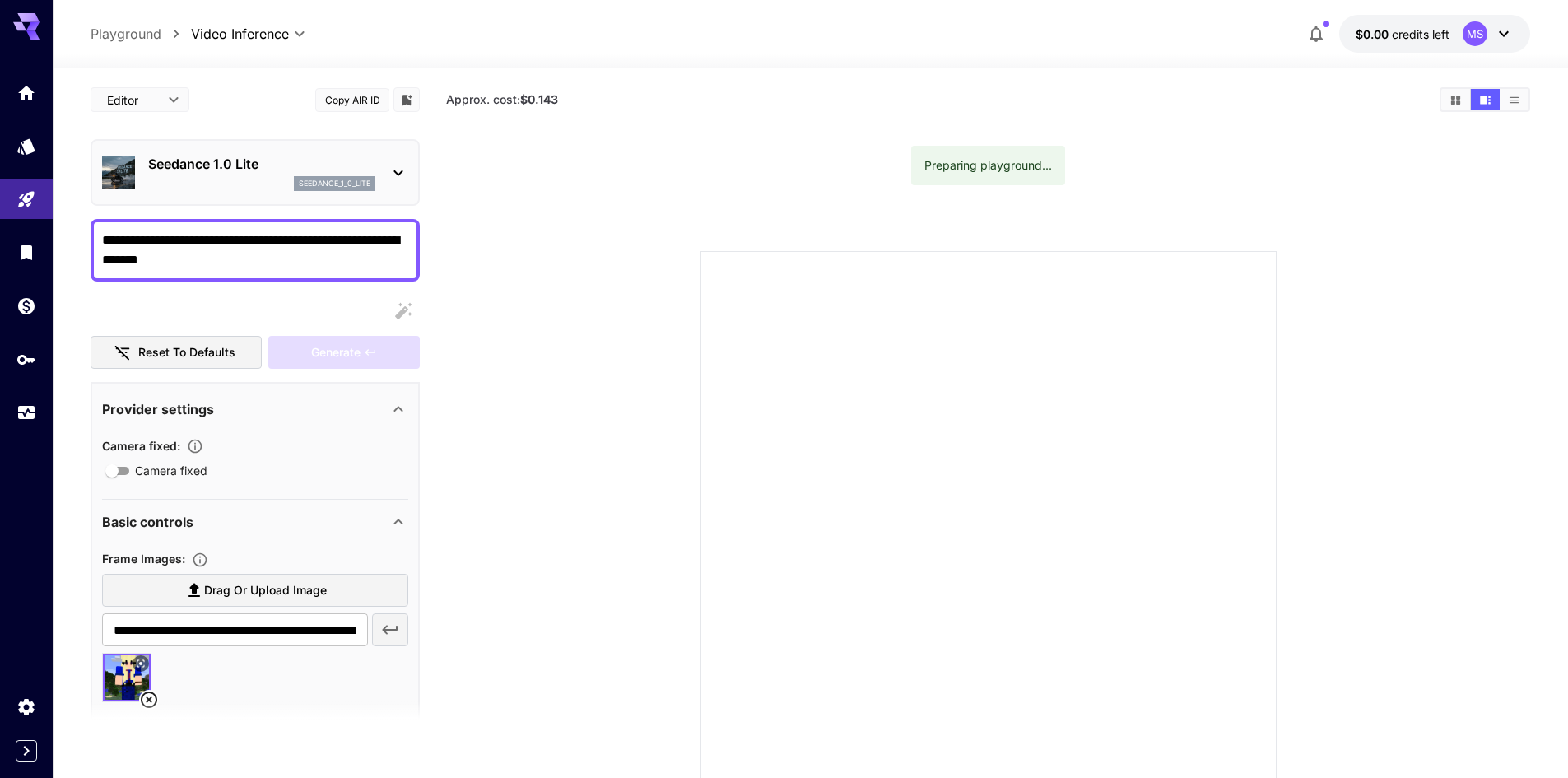
click at [342, 360] on div "Generate" at bounding box center [344, 352] width 152 height 34
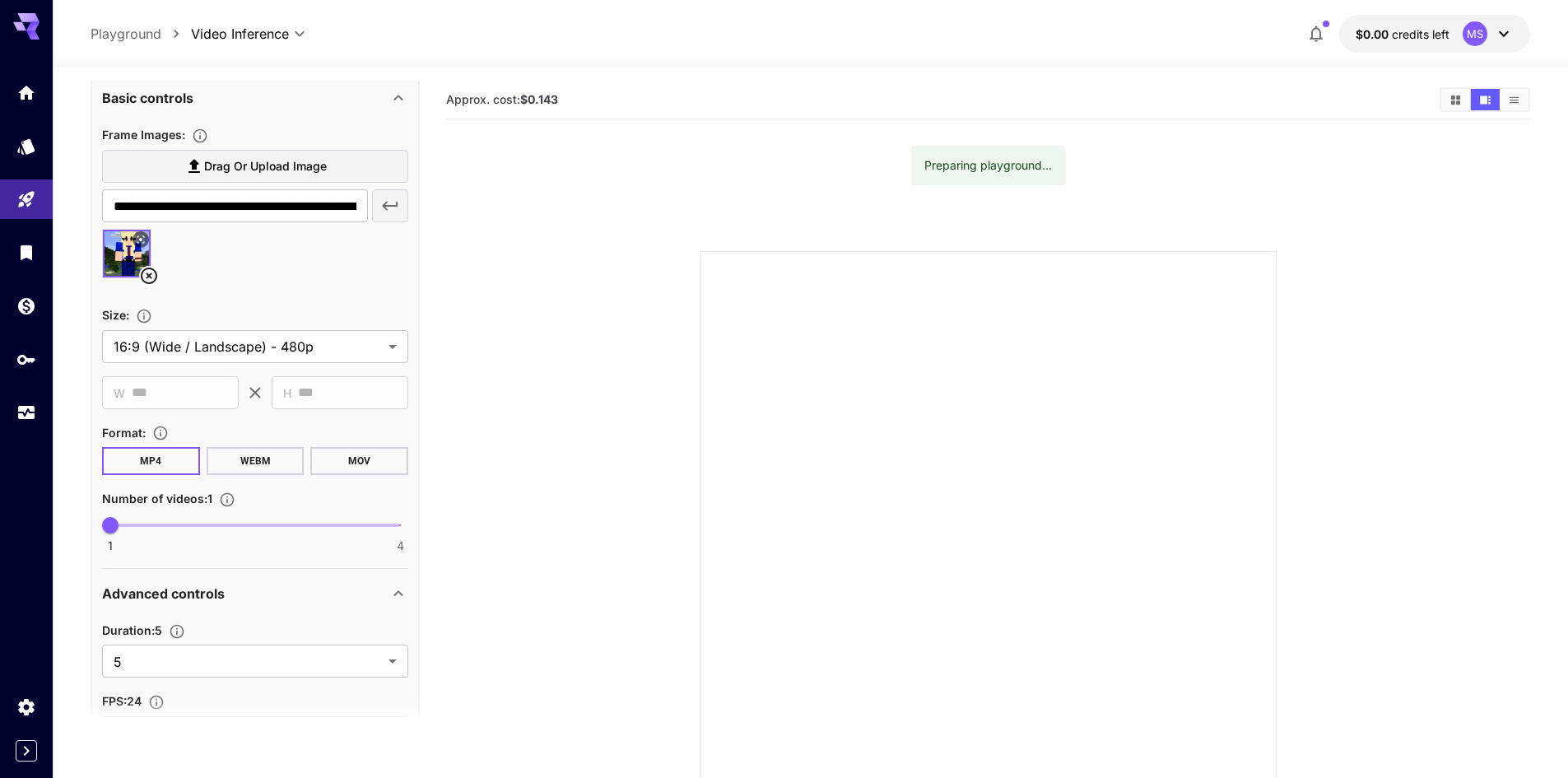
scroll to position [493, 0]
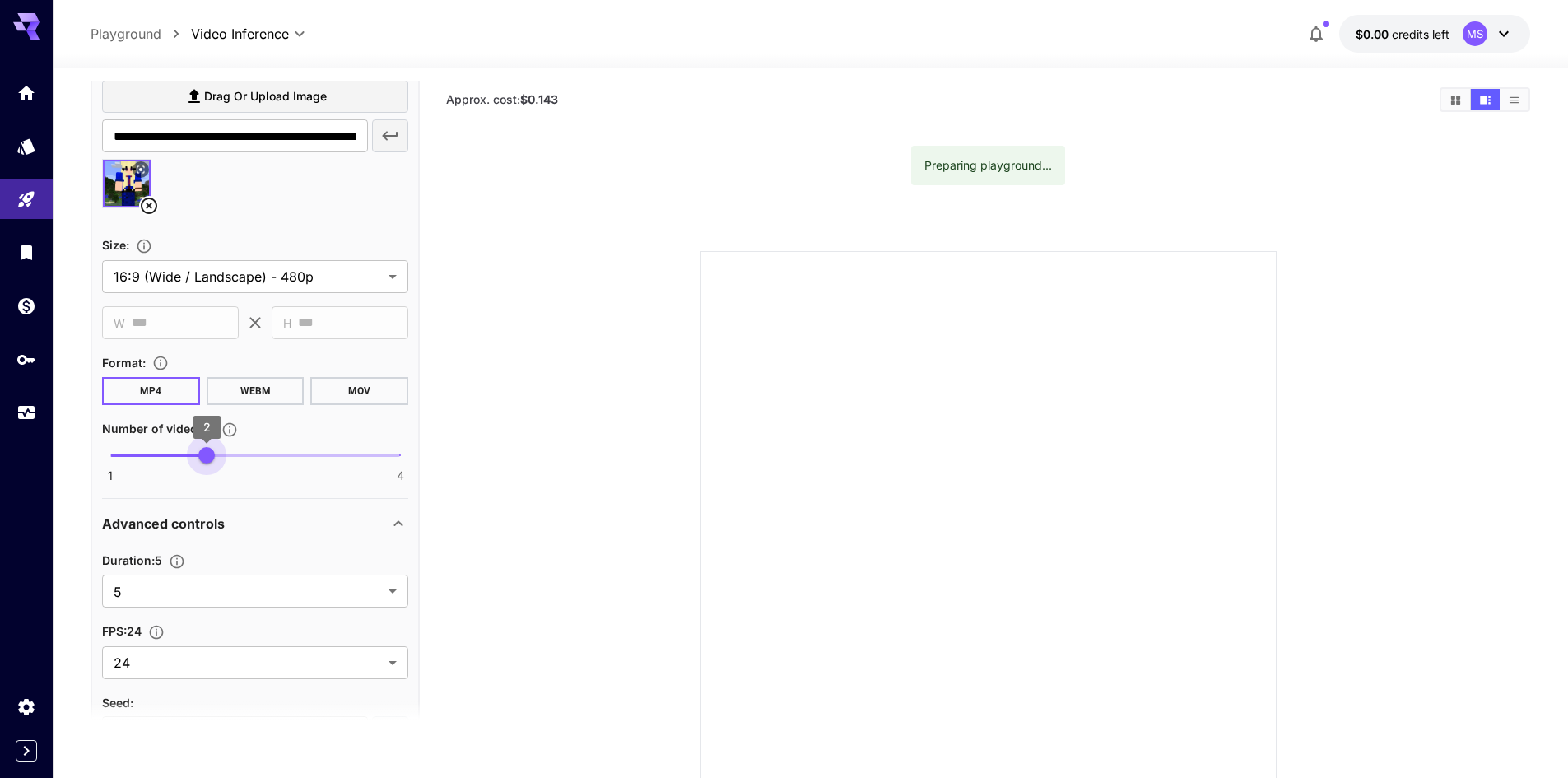
type input "*"
drag, startPoint x: 112, startPoint y: 450, endPoint x: 53, endPoint y: 461, distance: 60.0
click at [53, 461] on section "**********" at bounding box center [810, 487] width 1515 height 840
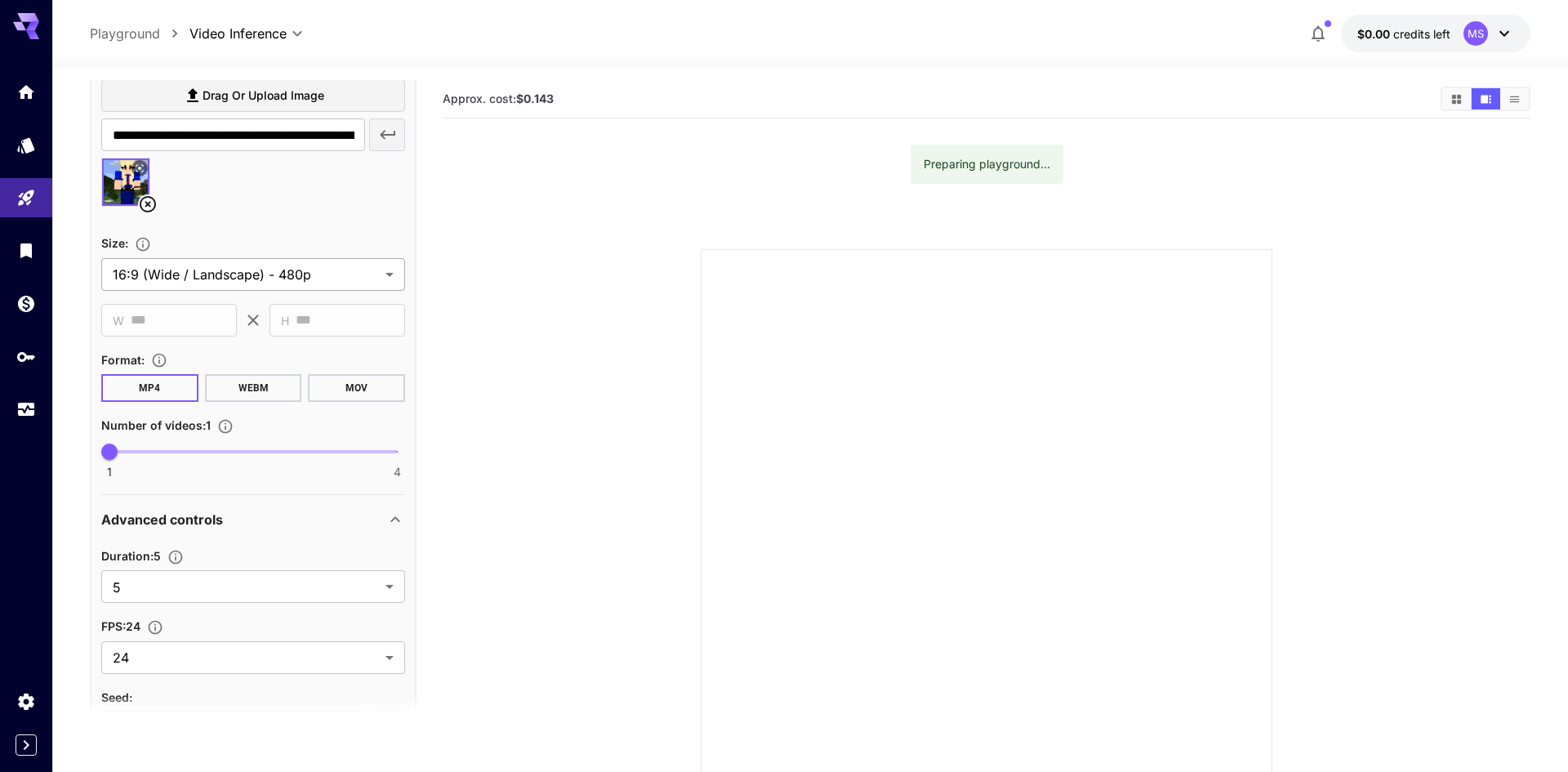
click at [336, 283] on body "**********" at bounding box center [784, 450] width 1568 height 900
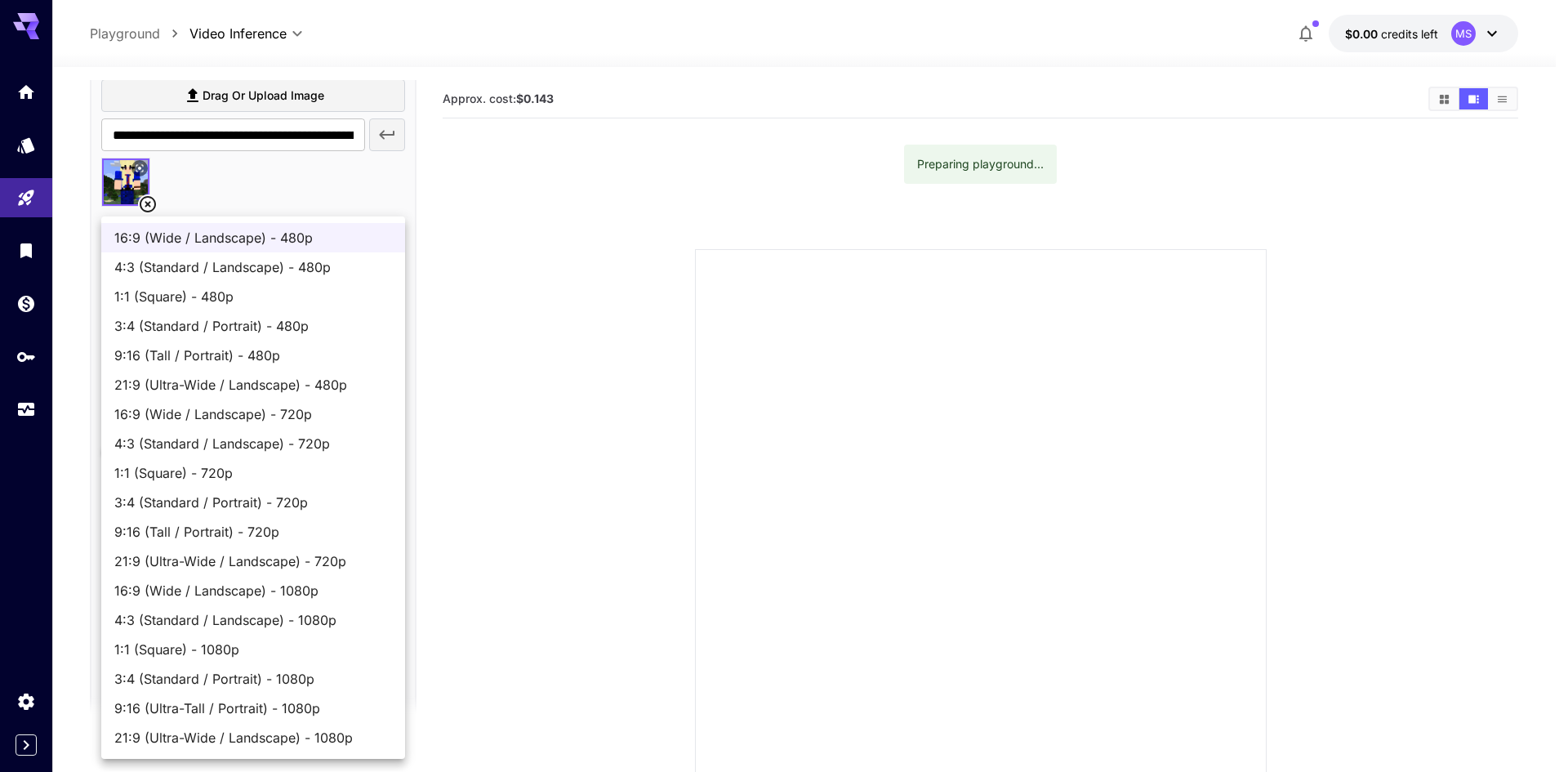
click at [352, 243] on span "16:9 (Wide / Landscape) - 480p" at bounding box center [253, 238] width 278 height 19
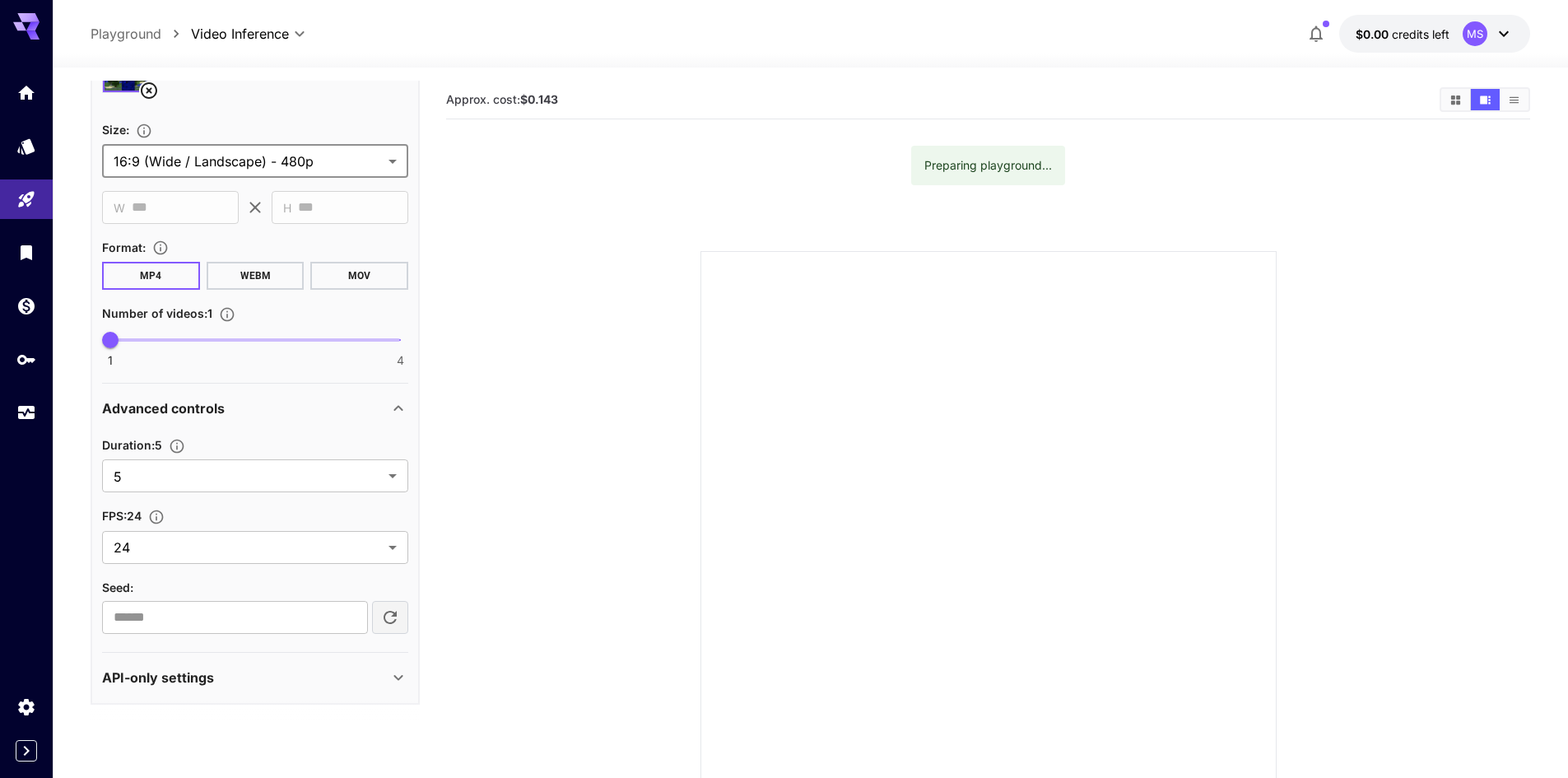
scroll to position [613, 0]
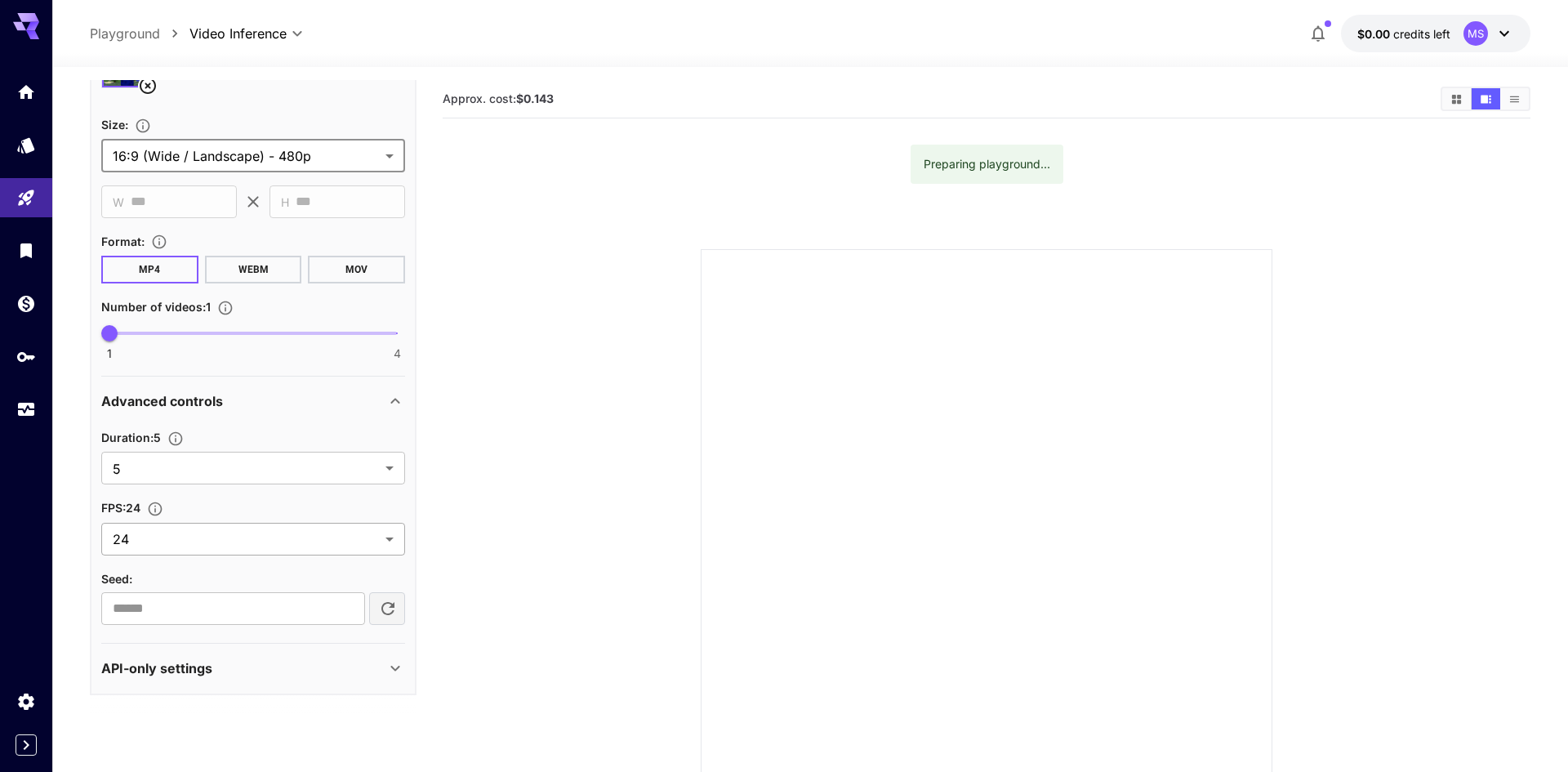
click at [280, 541] on body "**********" at bounding box center [784, 450] width 1568 height 900
click at [280, 541] on div at bounding box center [784, 386] width 1568 height 772
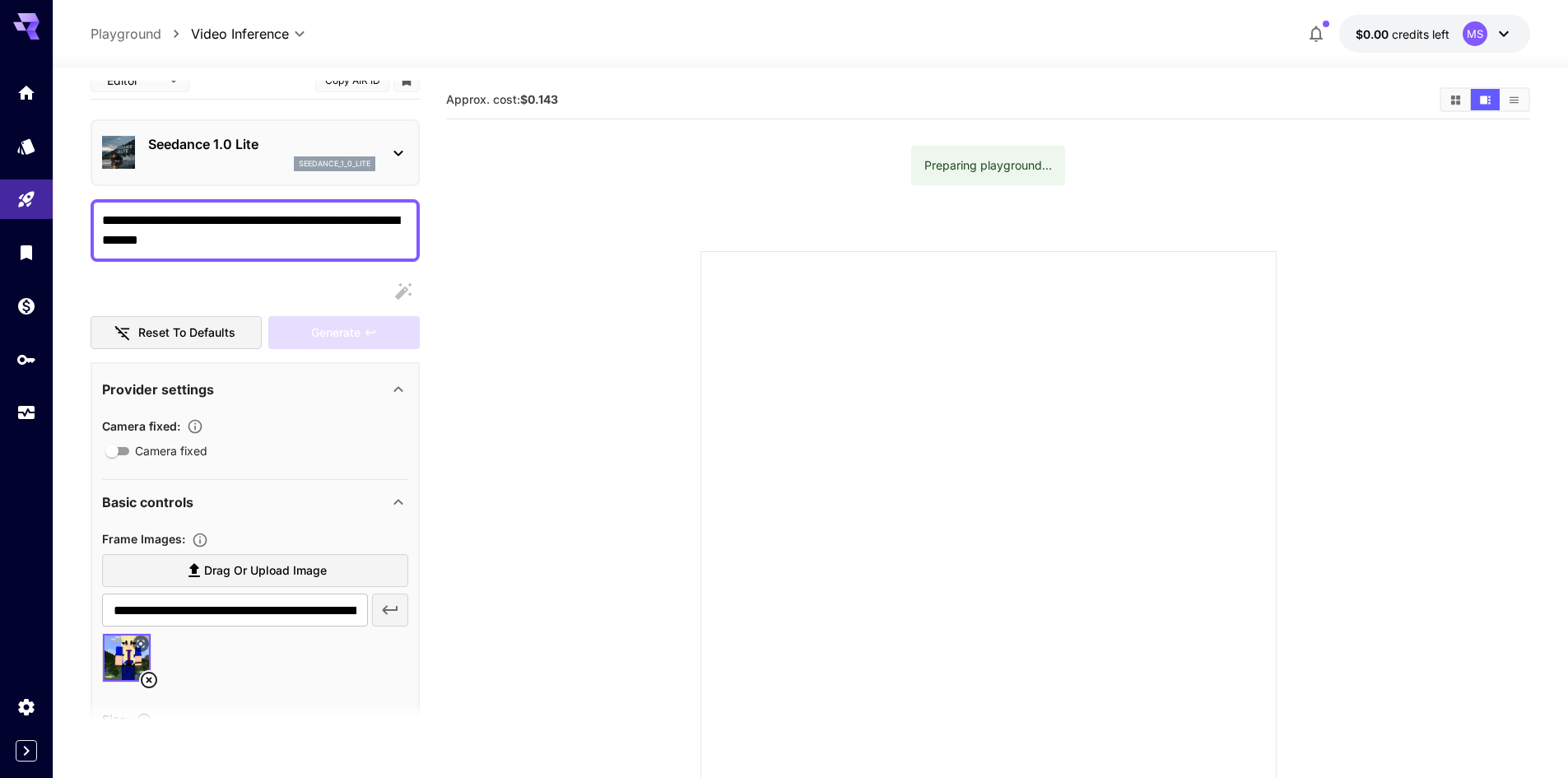
scroll to position [0, 0]
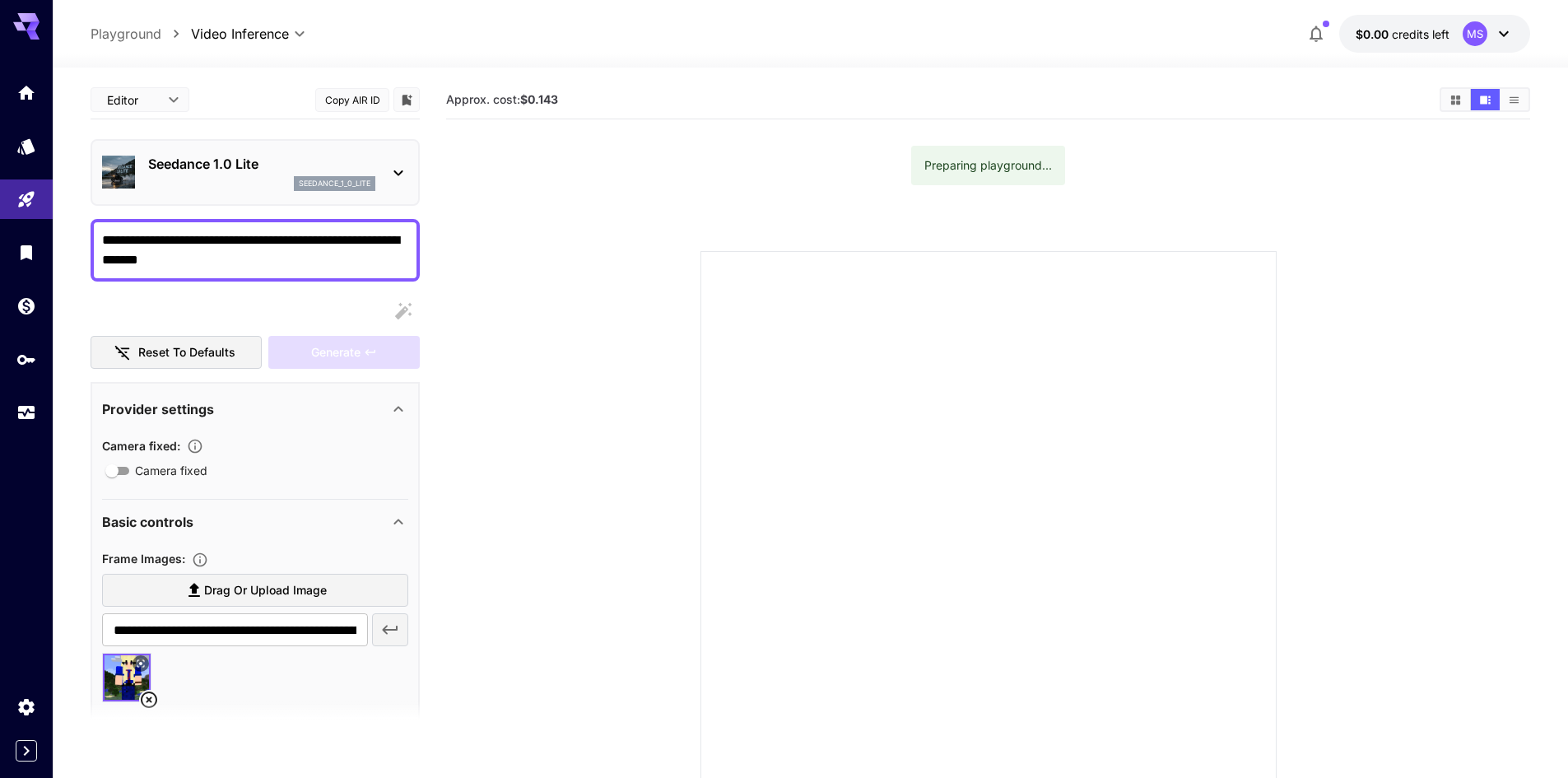
click at [365, 360] on div "Generate" at bounding box center [344, 352] width 152 height 34
click at [364, 373] on div "**********" at bounding box center [255, 697] width 329 height 1233
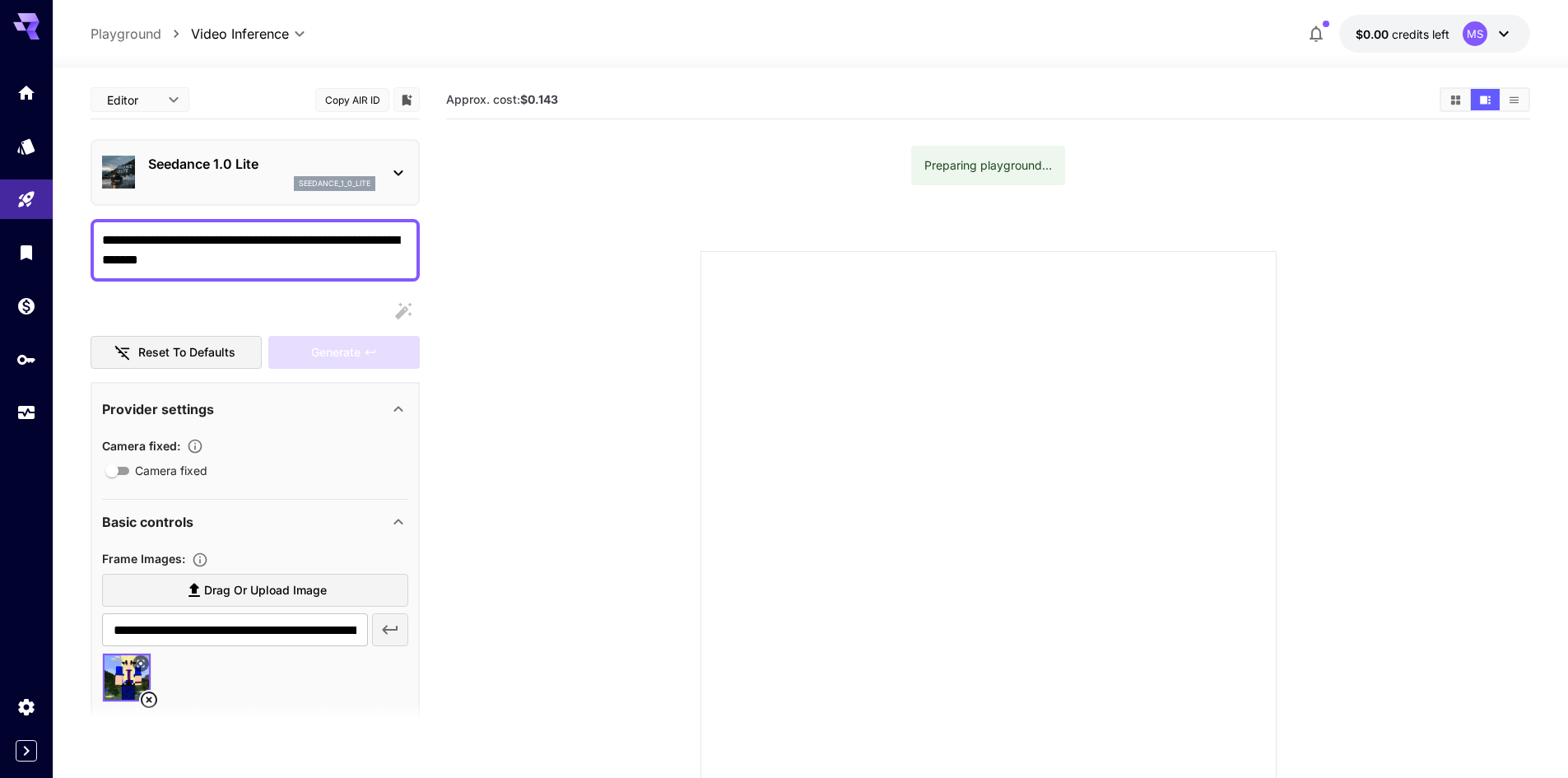
click at [495, 99] on span "Approx. cost: $0.143" at bounding box center [502, 98] width 112 height 14
click at [1389, 35] on span "$0.00" at bounding box center [1374, 34] width 37 height 14
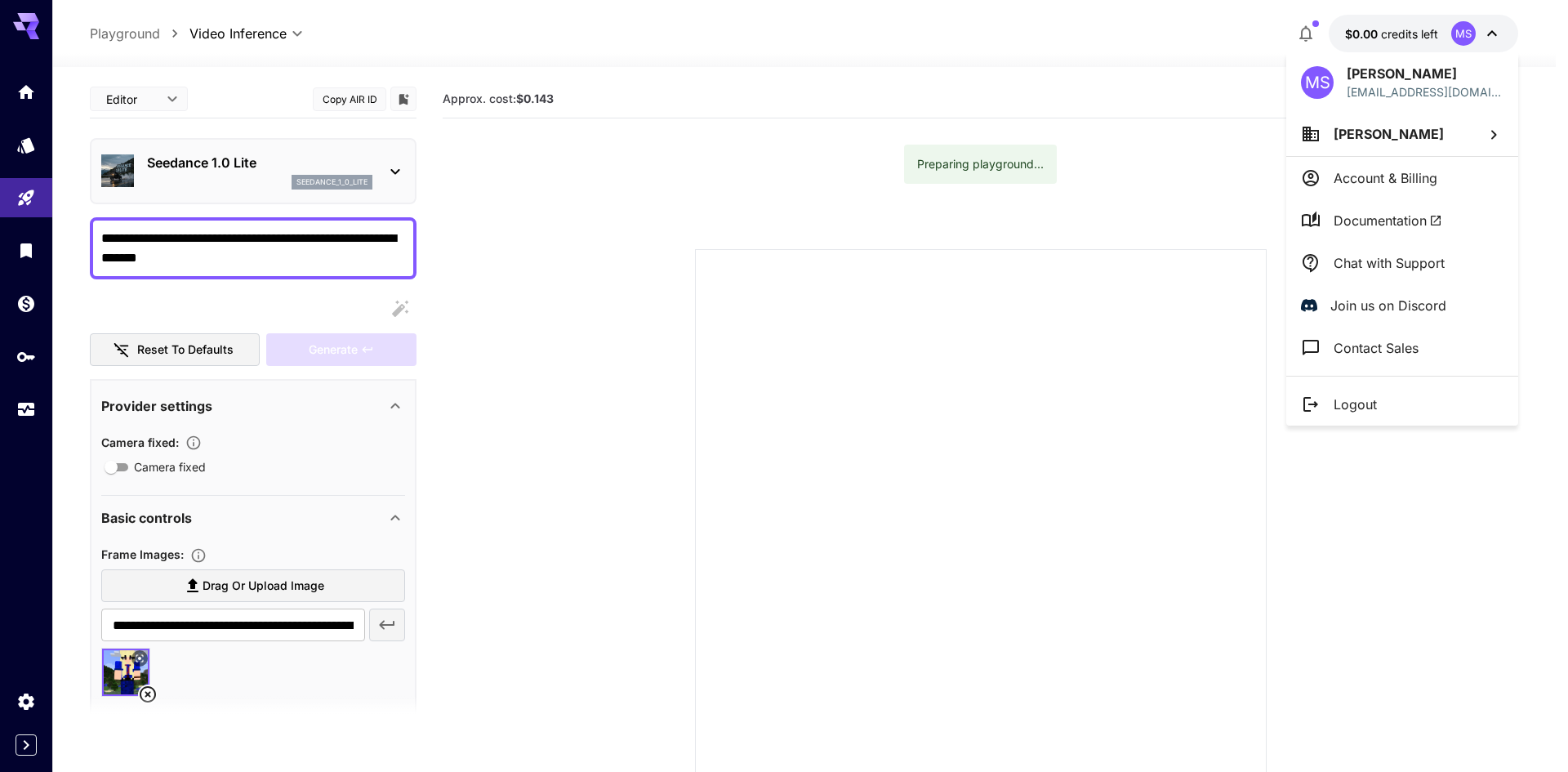
click at [822, 159] on div at bounding box center [784, 386] width 1568 height 772
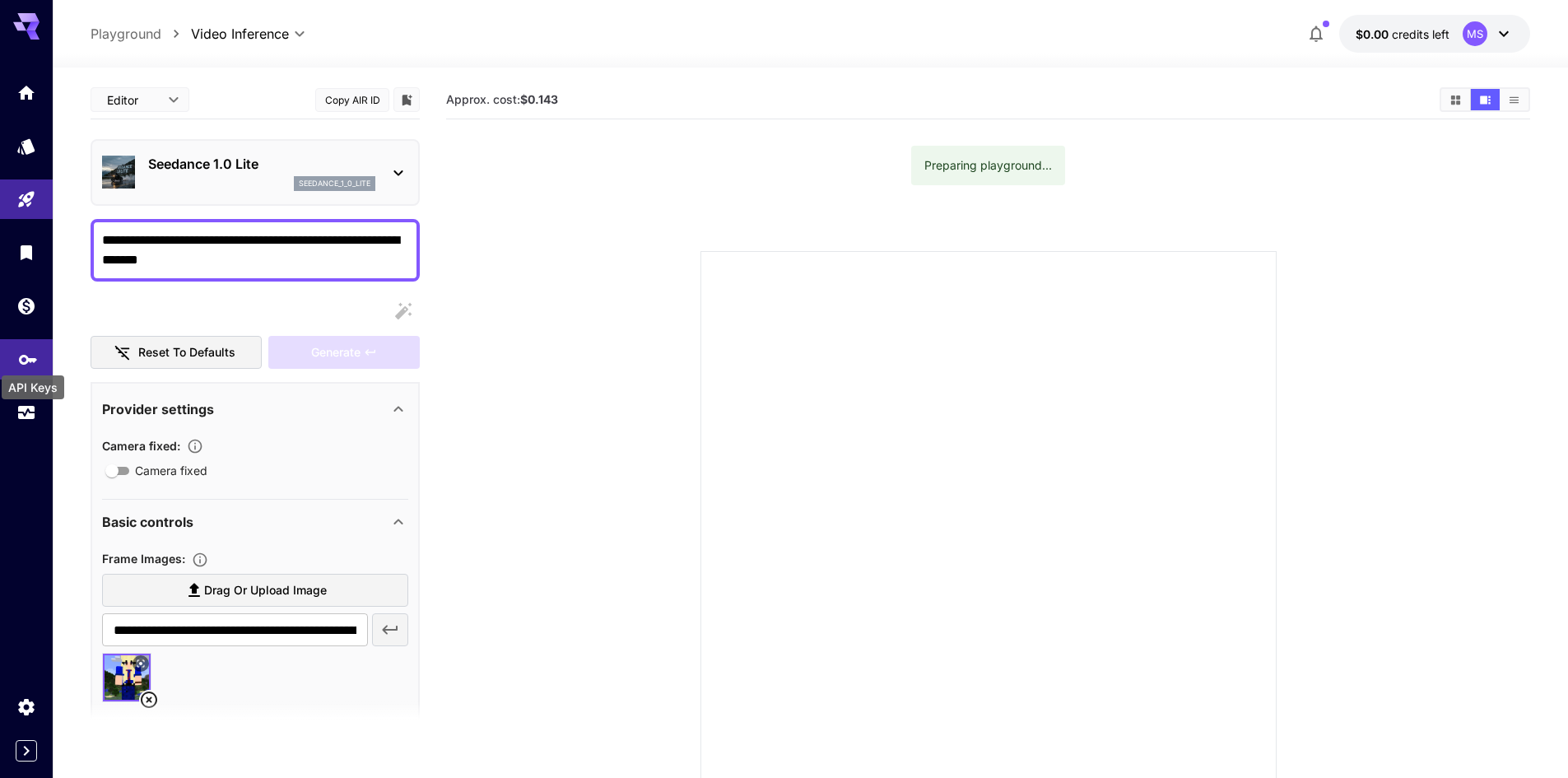
click at [21, 359] on icon "API Keys" at bounding box center [28, 353] width 18 height 10
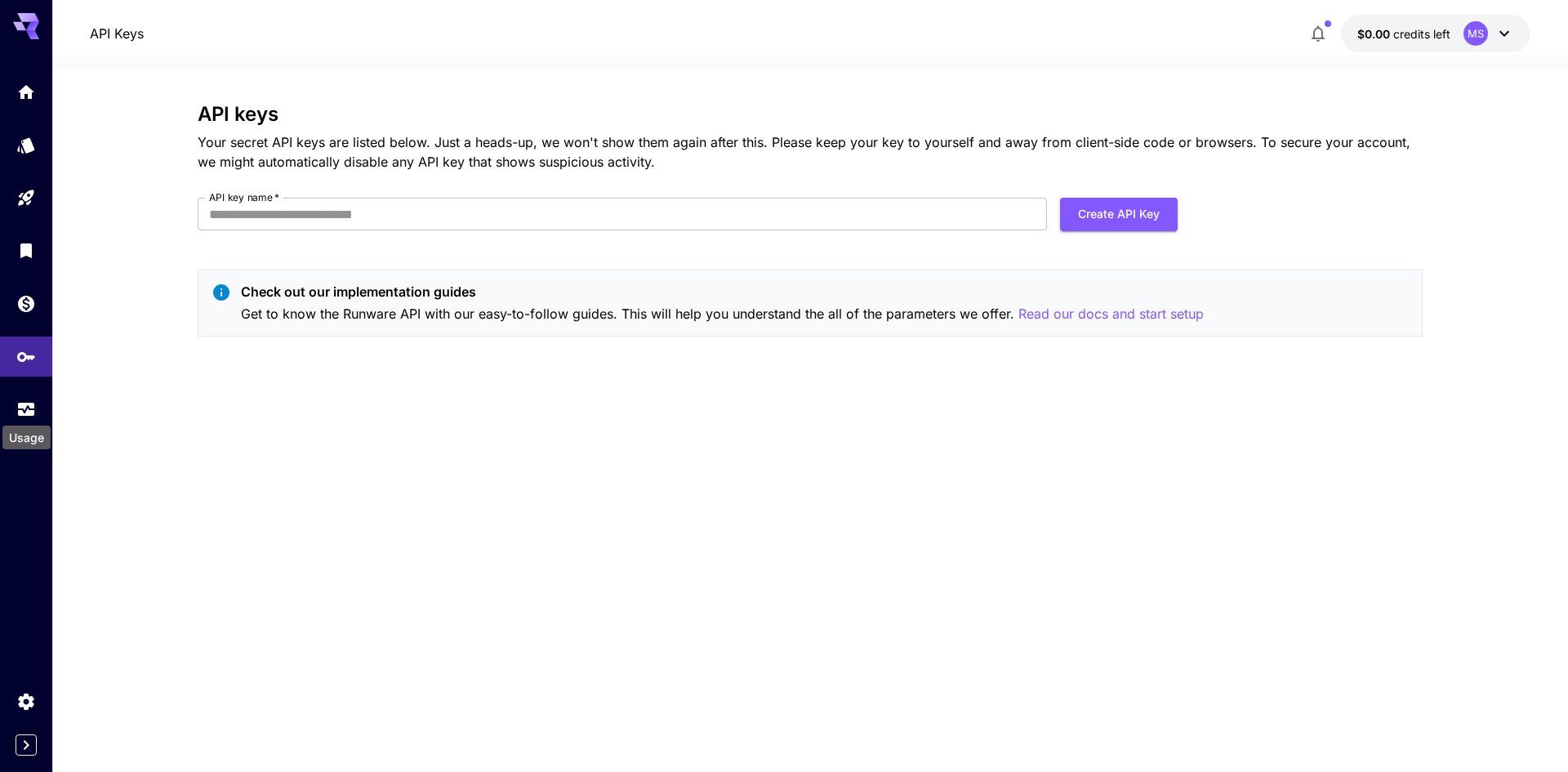
click at [17, 420] on div "Usage" at bounding box center [27, 432] width 52 height 36
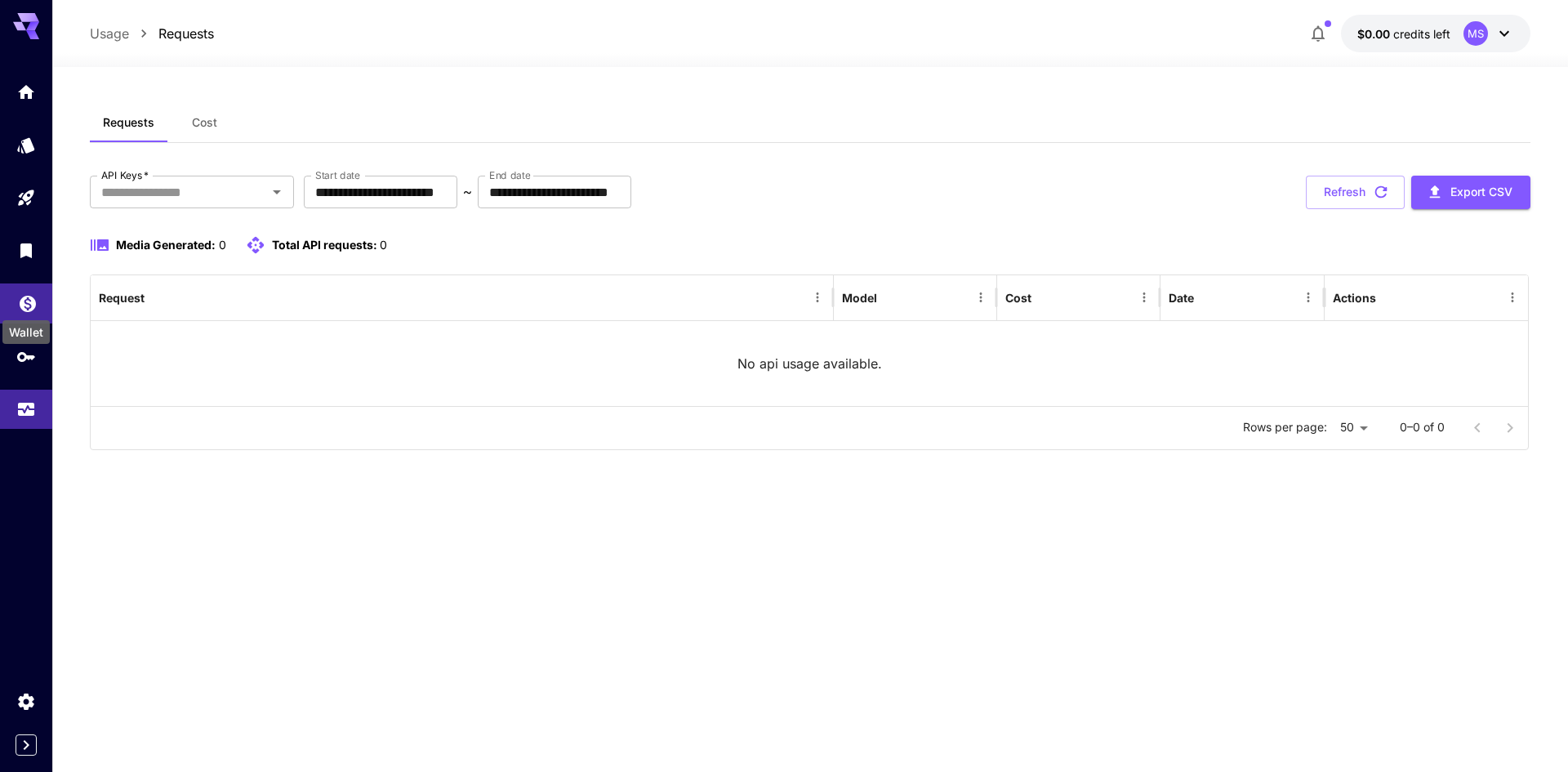
click at [29, 301] on icon "Wallet" at bounding box center [28, 299] width 19 height 19
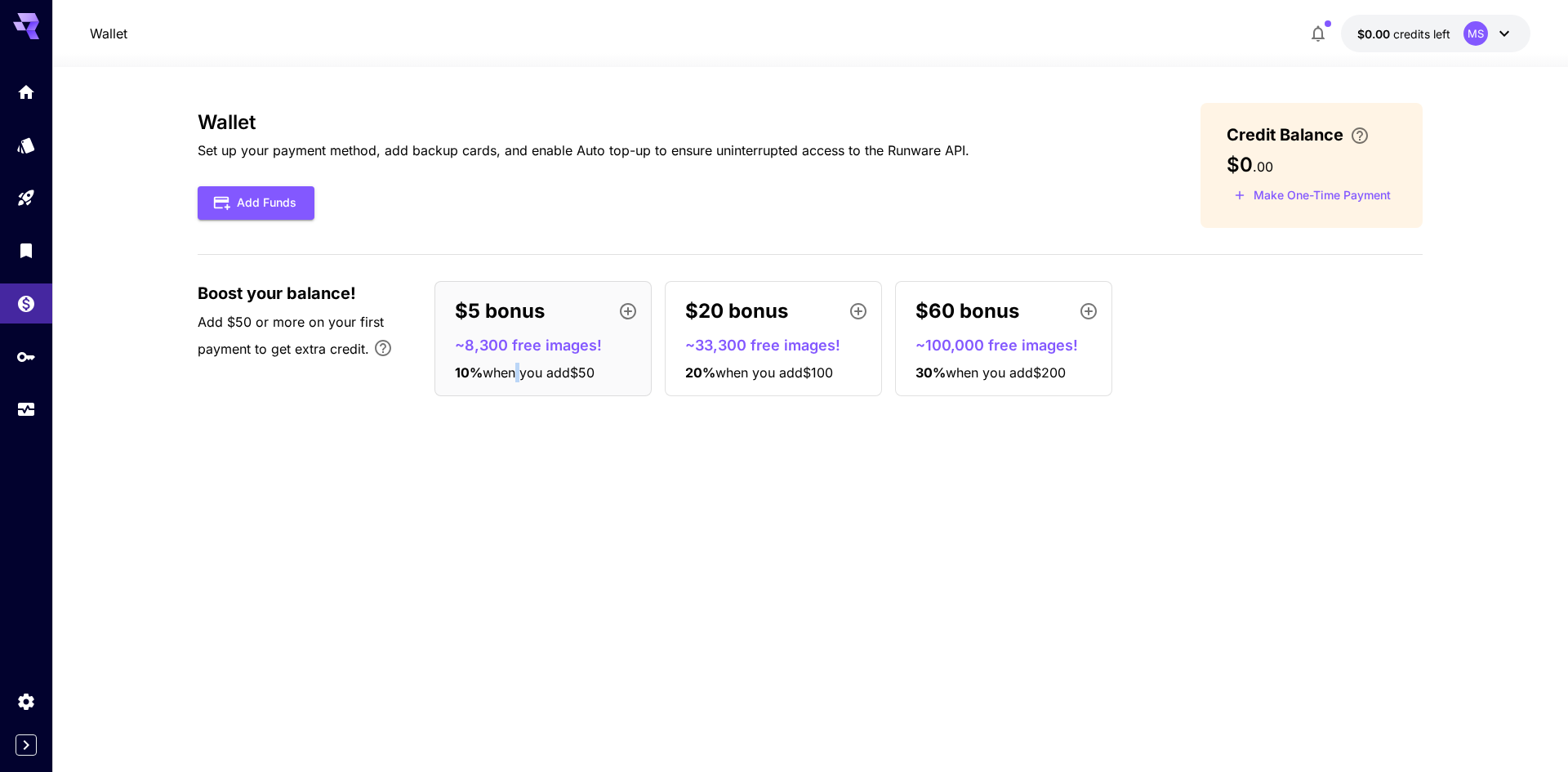
click at [518, 361] on div "$5 bonus ~8,300 free images! 10 % when you add $50" at bounding box center [542, 338] width 217 height 115
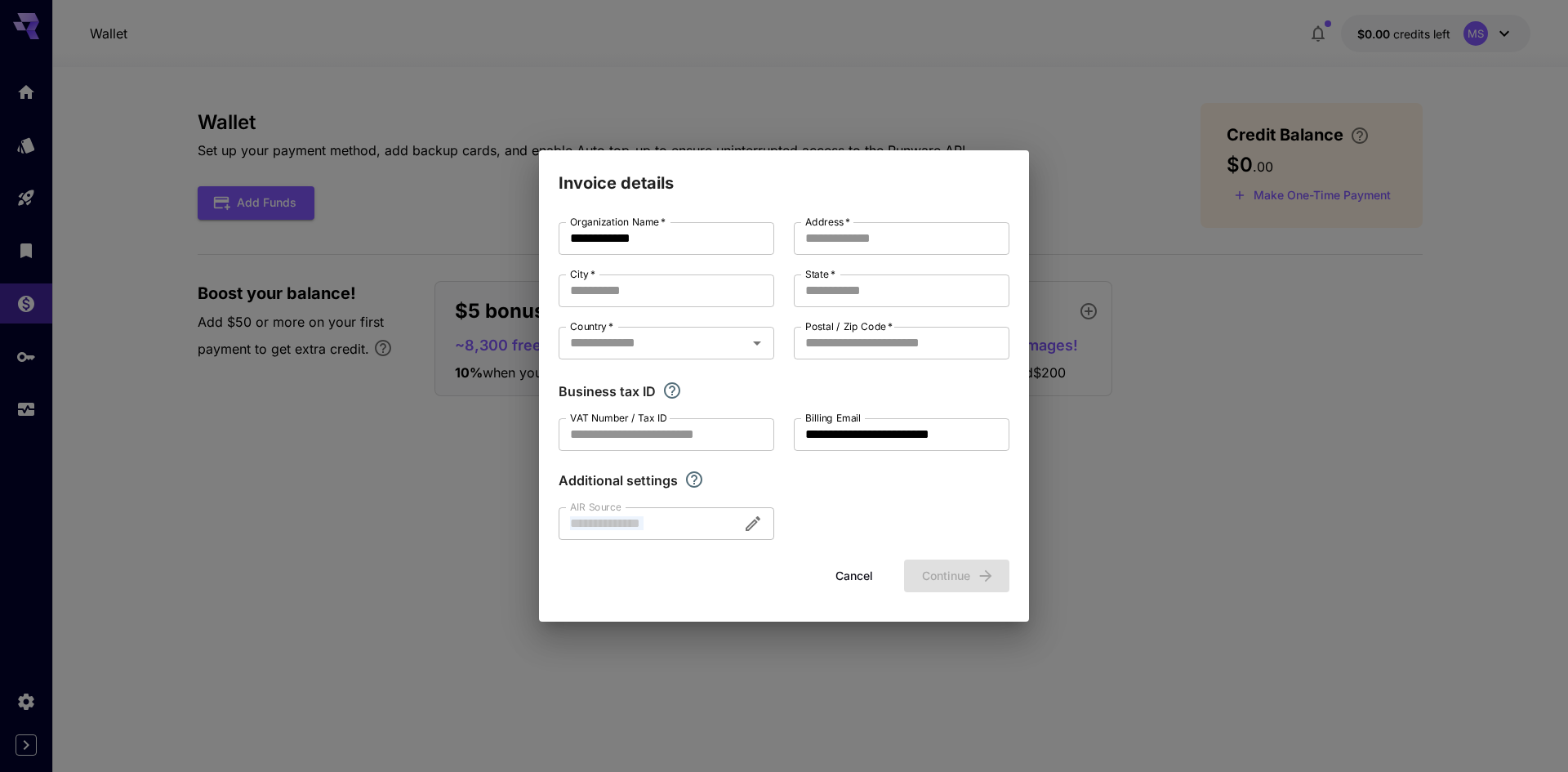
click at [412, 545] on div "**********" at bounding box center [784, 386] width 1568 height 772
click at [839, 581] on button "Cancel" at bounding box center [853, 576] width 74 height 34
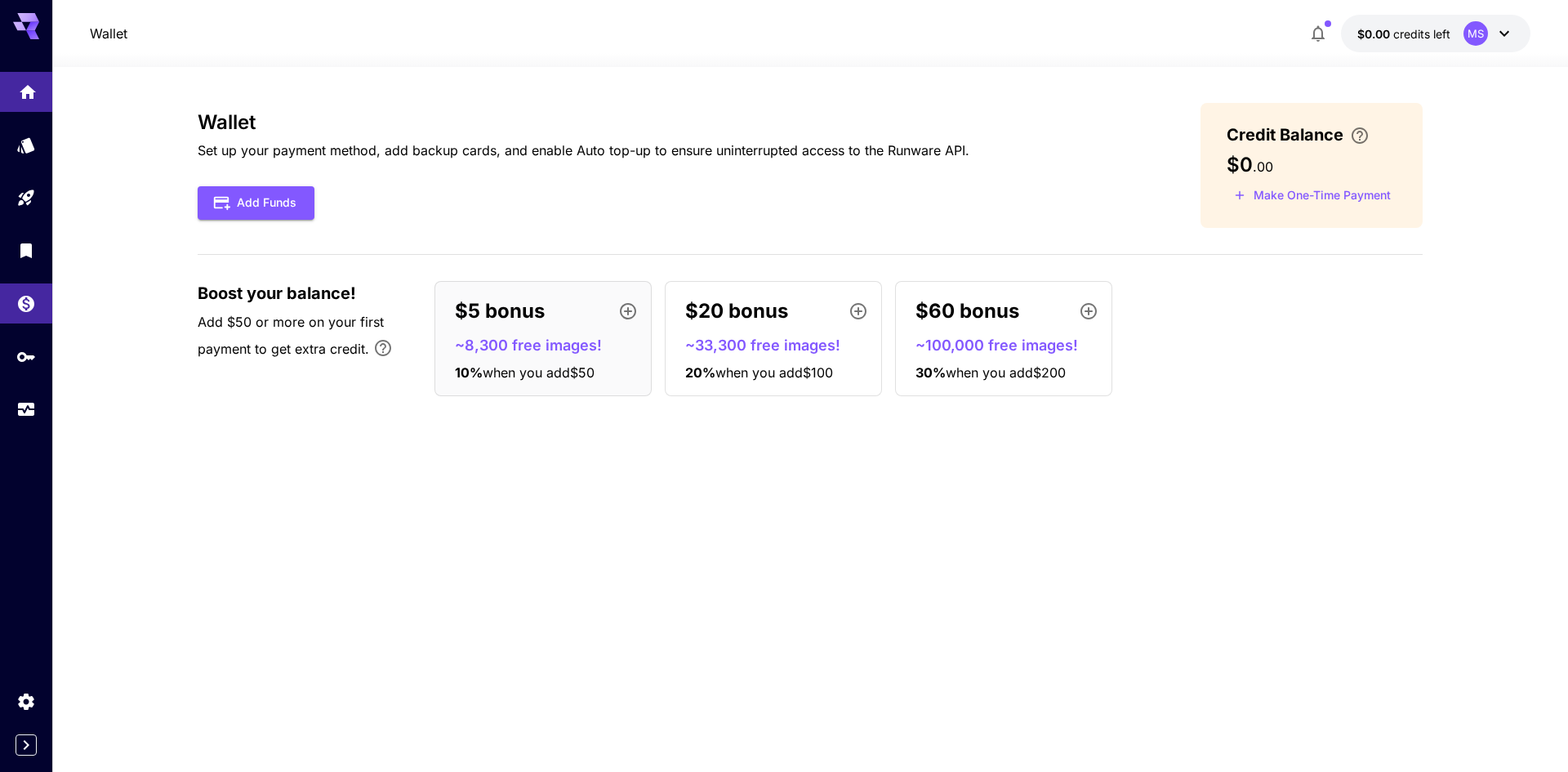
click at [20, 74] on link at bounding box center [26, 92] width 53 height 40
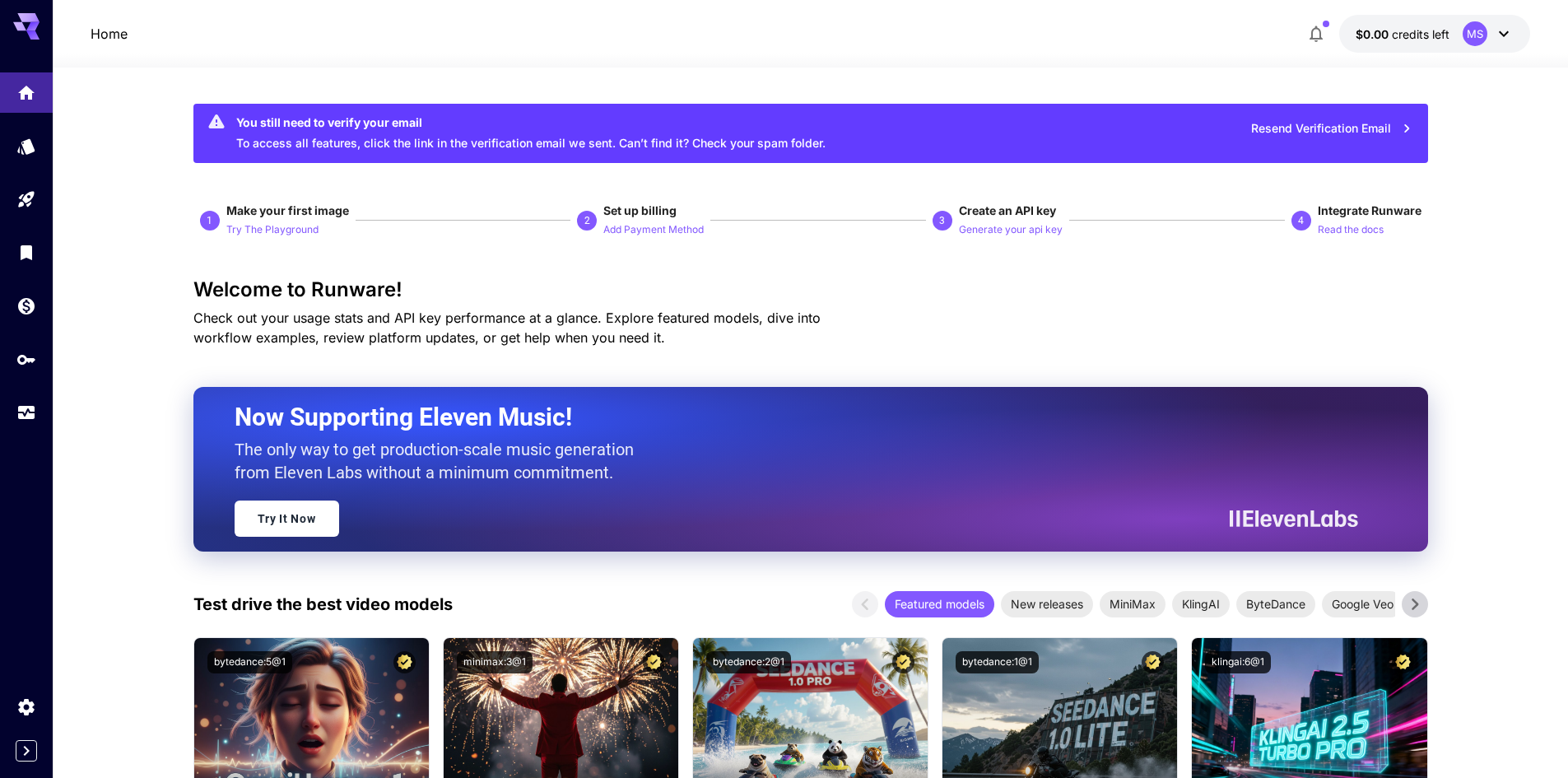
click at [1277, 283] on h3 "Welcome to Runware!" at bounding box center [810, 290] width 1235 height 23
